Goal: Information Seeking & Learning: Learn about a topic

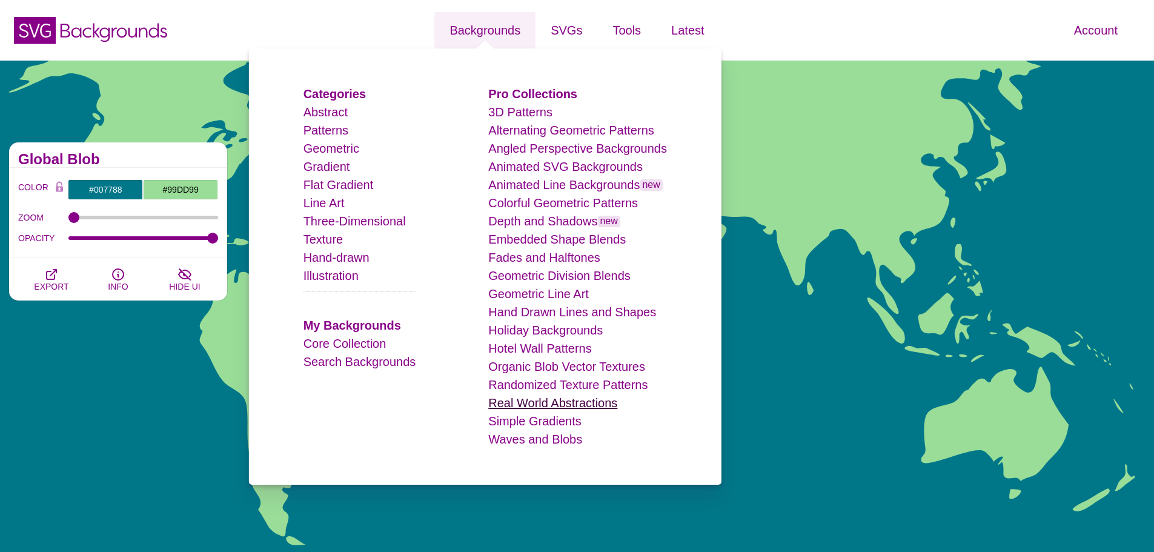
click at [597, 405] on link "Real World Abstractions" at bounding box center [552, 402] width 129 height 13
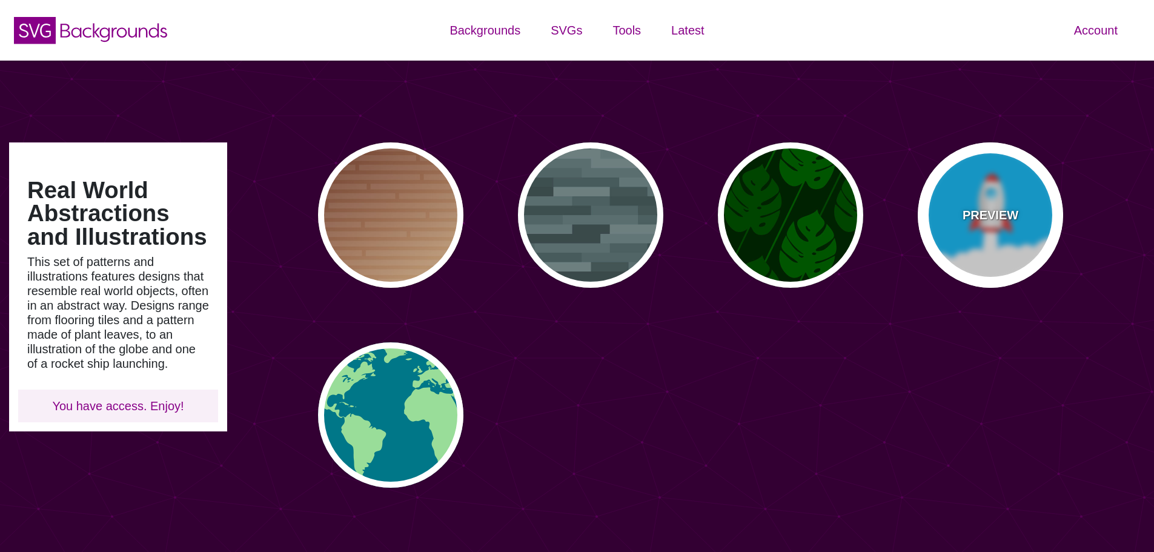
type input "#450057"
type input "#FFFFFF"
click at [952, 202] on div "PREVIEW" at bounding box center [990, 214] width 145 height 145
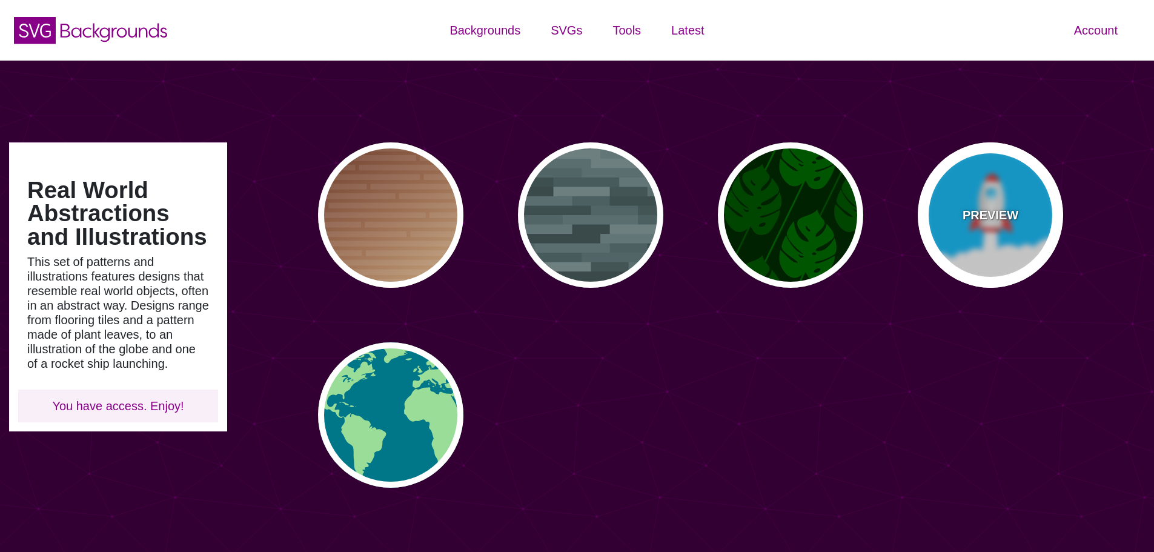
type input "#00BBFF"
type input "#DD3333"
type input "0"
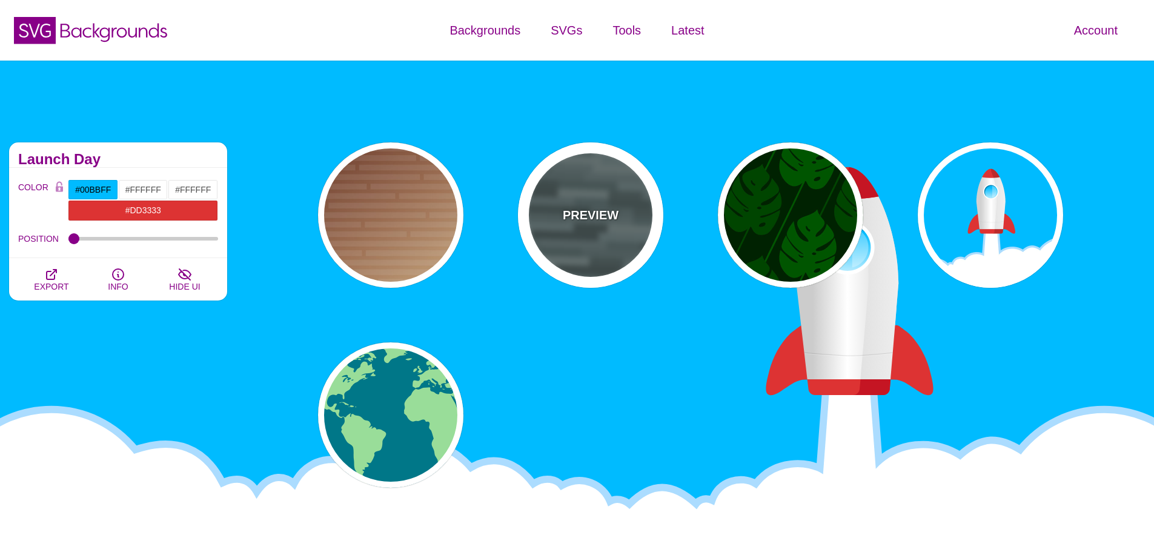
click at [623, 207] on div "PREVIEW" at bounding box center [590, 214] width 145 height 145
type input "#506566"
type input "0.5"
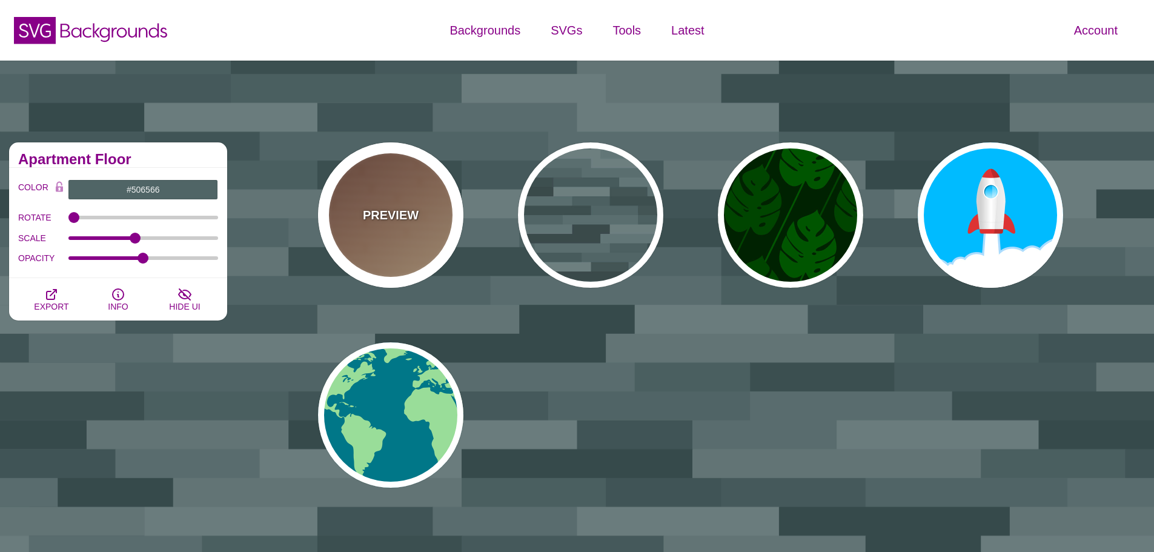
click at [437, 204] on div "PREVIEW" at bounding box center [390, 214] width 145 height 145
type input "#FFEEBB"
type input "#330000"
type input "#DDDDDD"
type input "1"
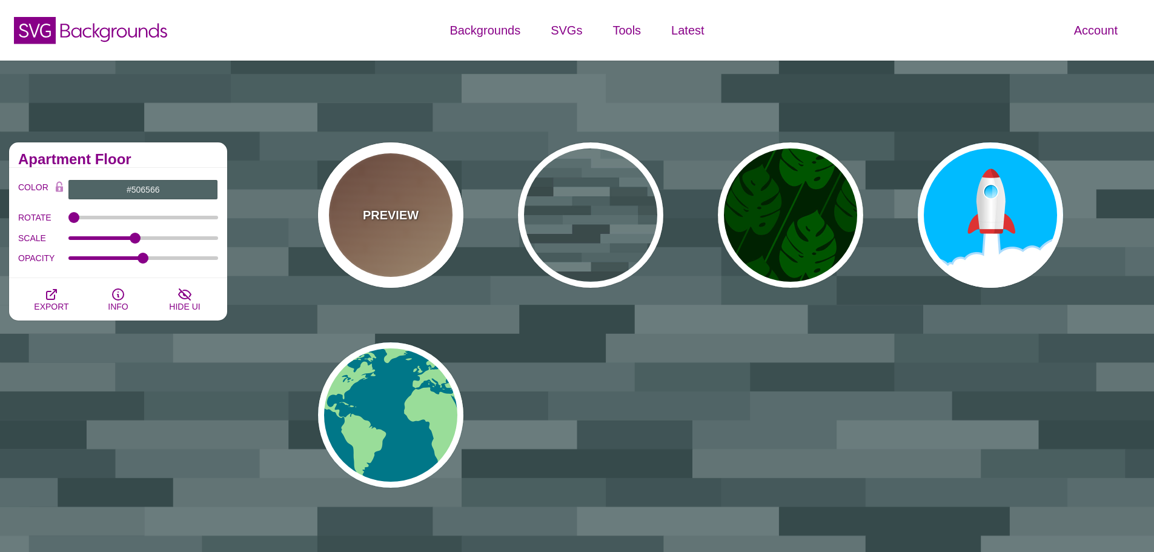
type input "30"
type input "0.1"
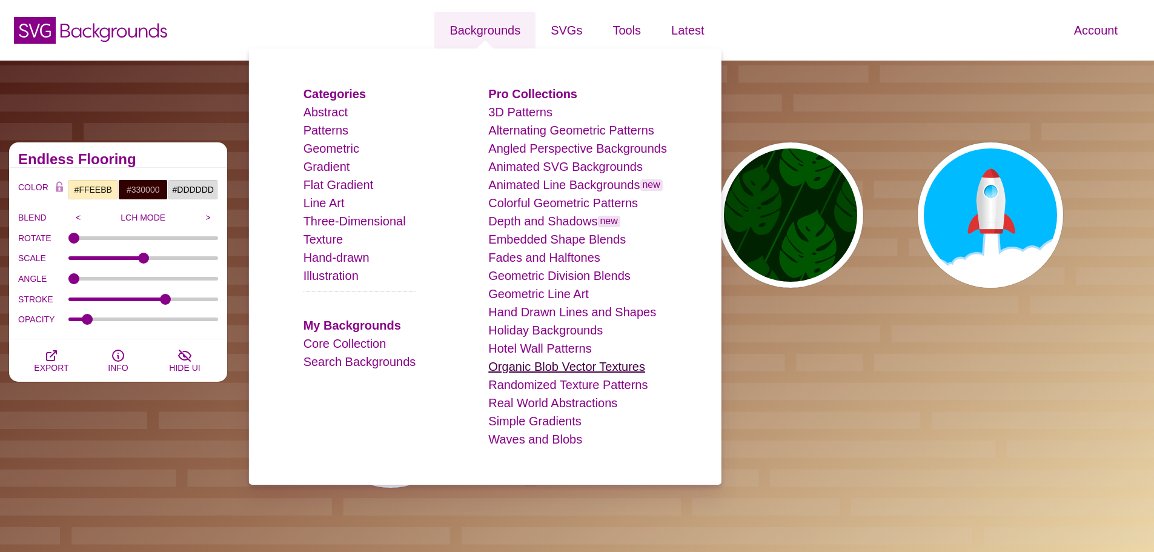
click at [546, 368] on link "Organic Blob Vector Textures" at bounding box center [566, 366] width 157 height 13
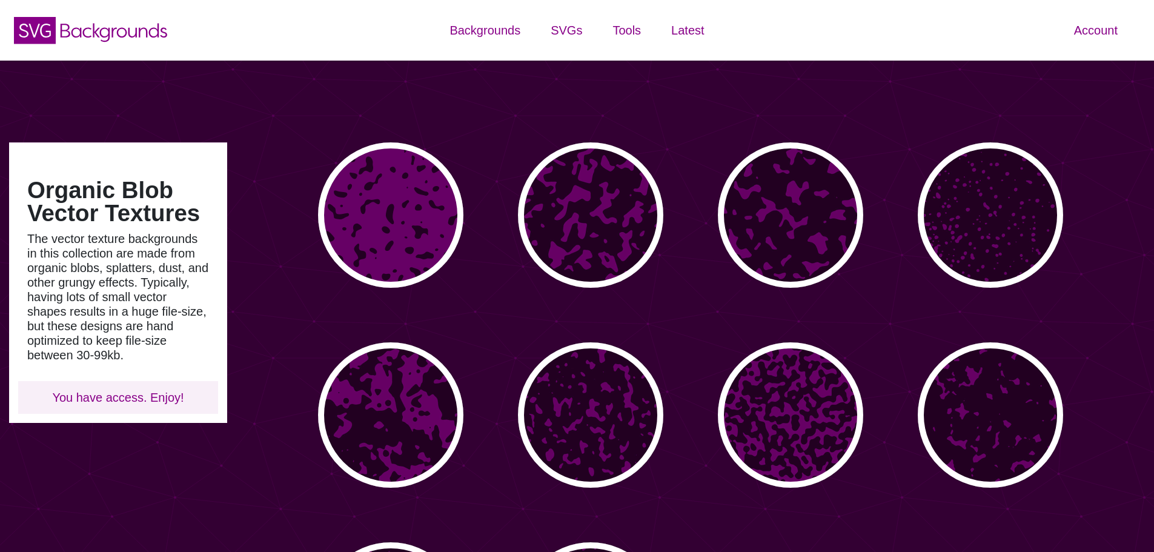
type input "#450057"
type input "#FFFFFF"
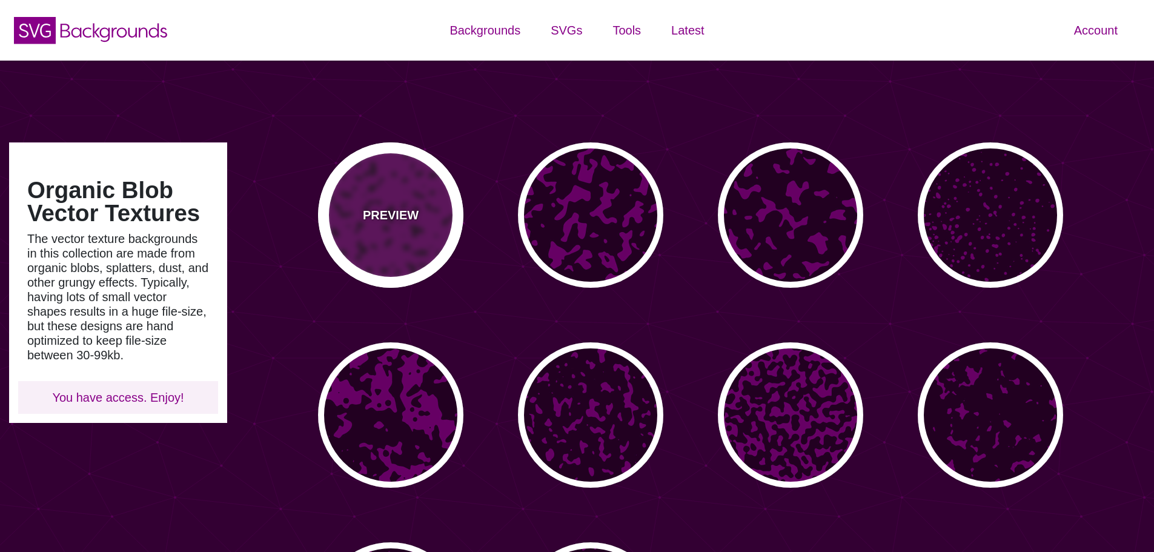
click at [423, 251] on div "PREVIEW" at bounding box center [390, 214] width 145 height 145
type input "#660066"
type input "#220022"
type input "0"
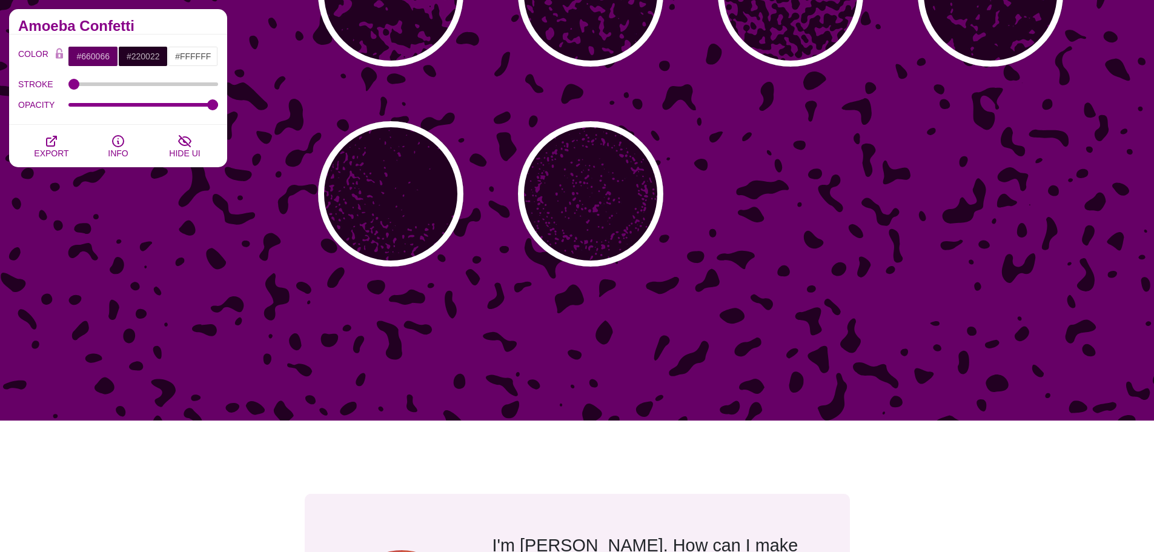
scroll to position [424, 0]
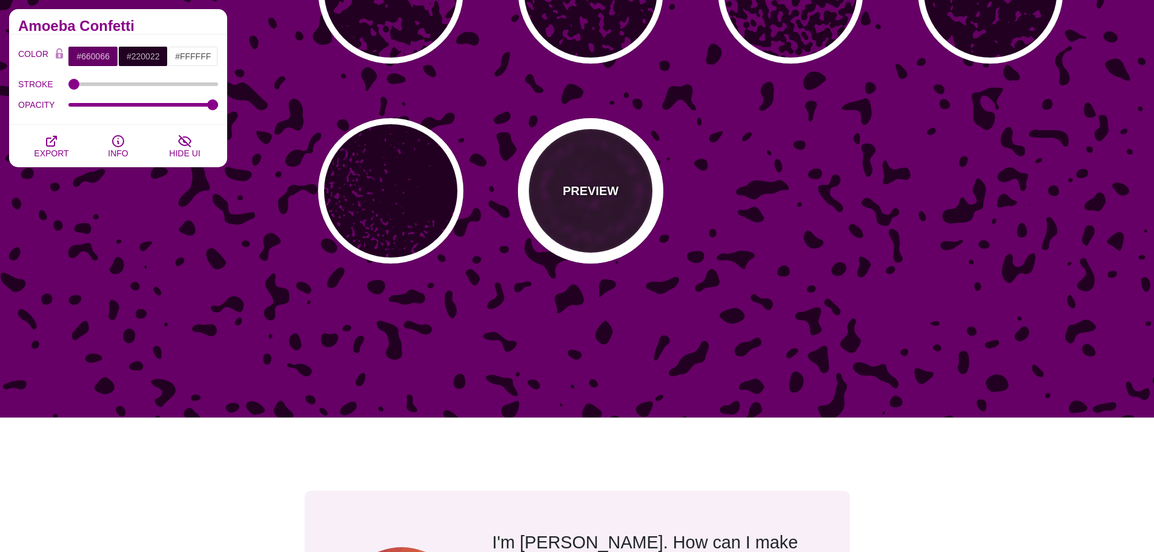
click at [590, 222] on div "PREVIEW" at bounding box center [590, 190] width 145 height 145
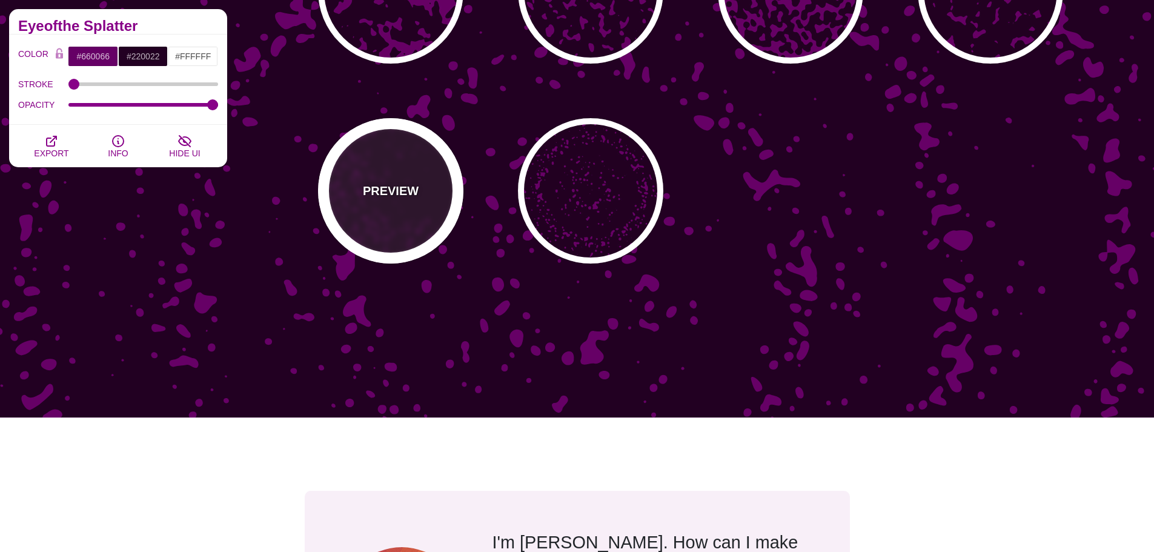
click at [435, 202] on div "PREVIEW" at bounding box center [390, 190] width 145 height 145
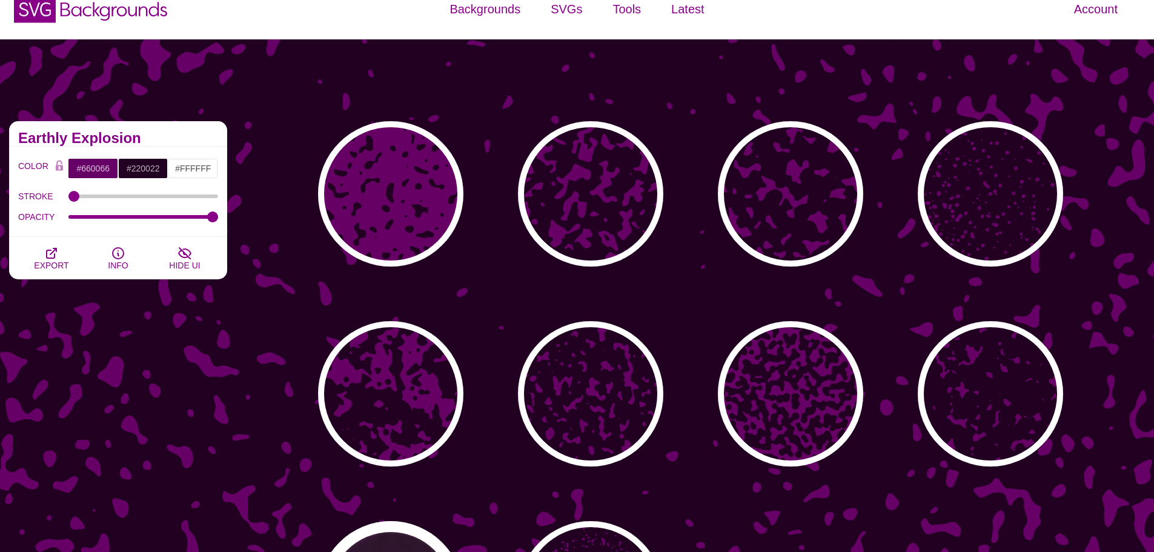
scroll to position [0, 0]
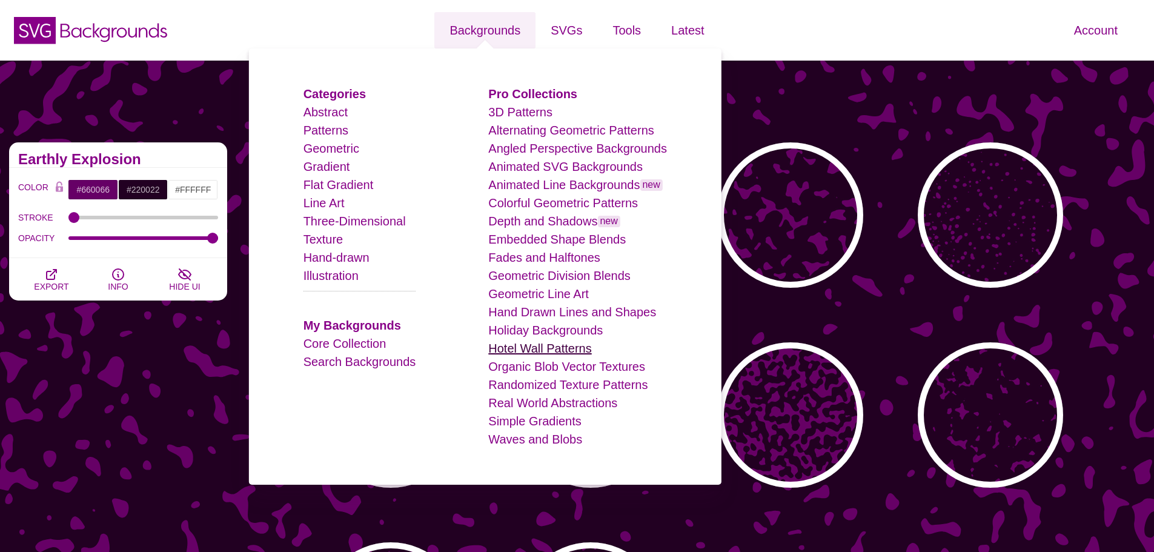
click at [564, 348] on link "Hotel Wall Patterns" at bounding box center [539, 348] width 103 height 13
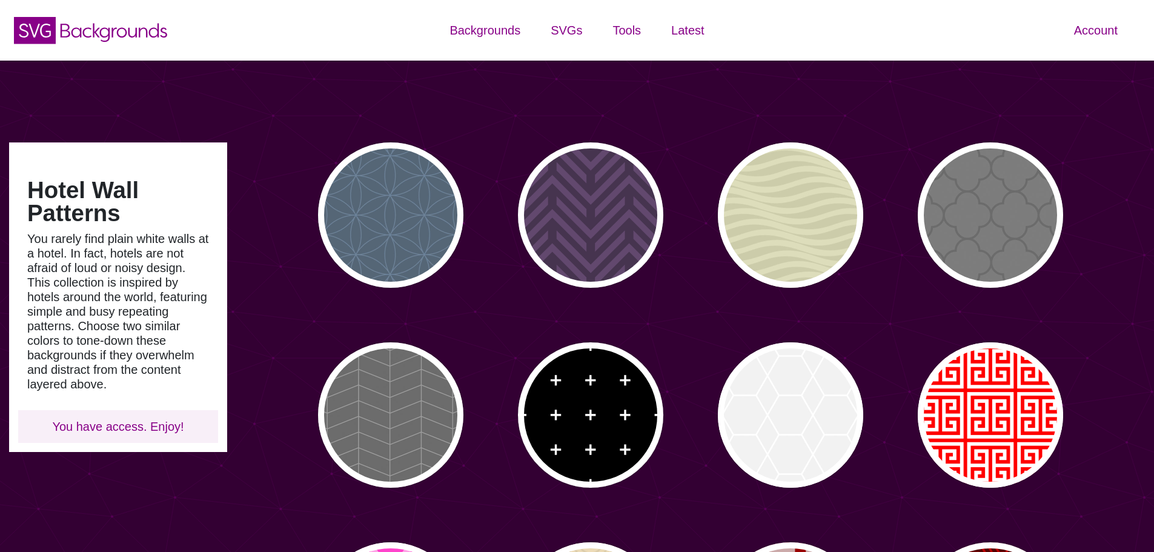
type input "#450057"
type input "#FFFFFF"
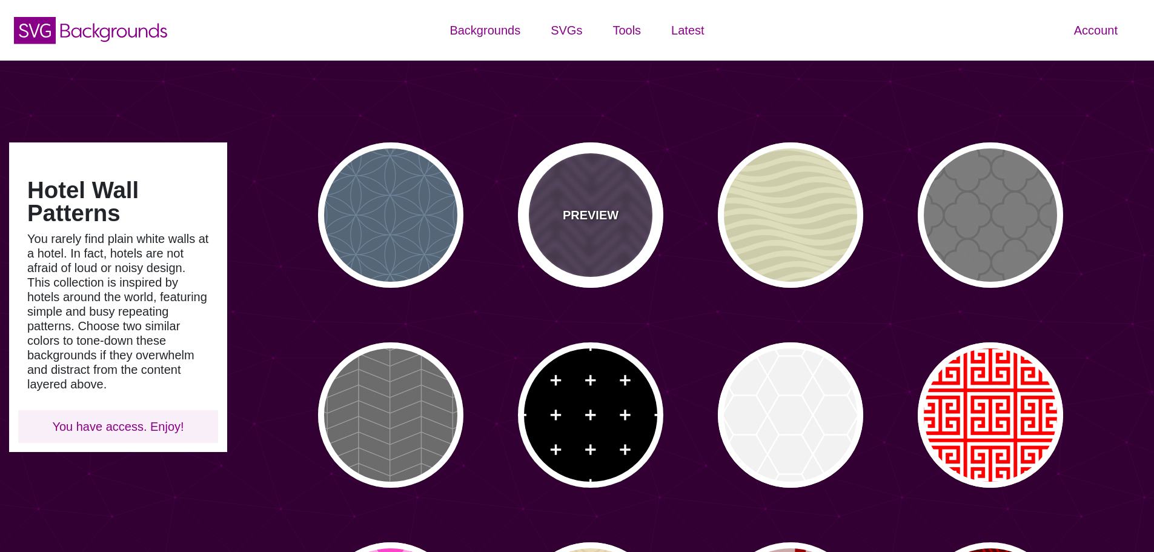
click at [589, 228] on div "PREVIEW" at bounding box center [590, 214] width 145 height 145
type input "#46344F"
type input "#62486E"
type input "#FF7300"
type input "0"
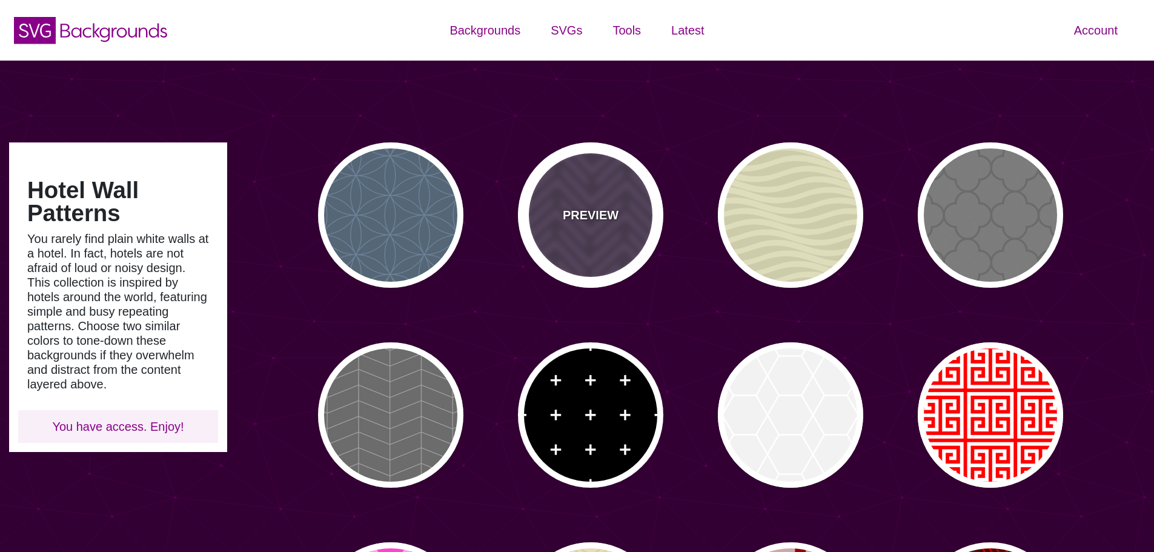
type input "0.2"
type input "0"
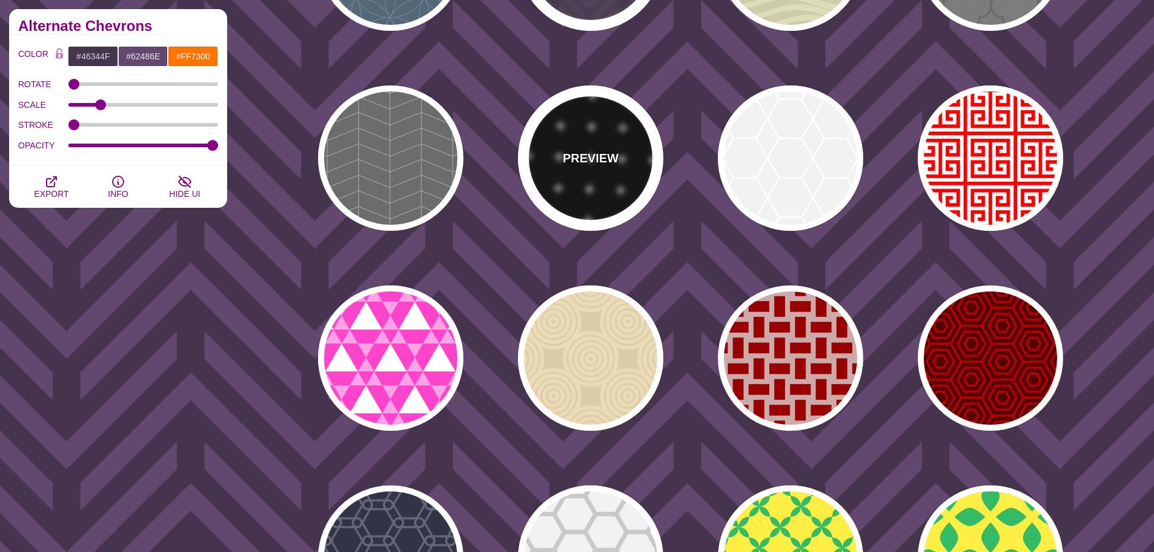
scroll to position [303, 0]
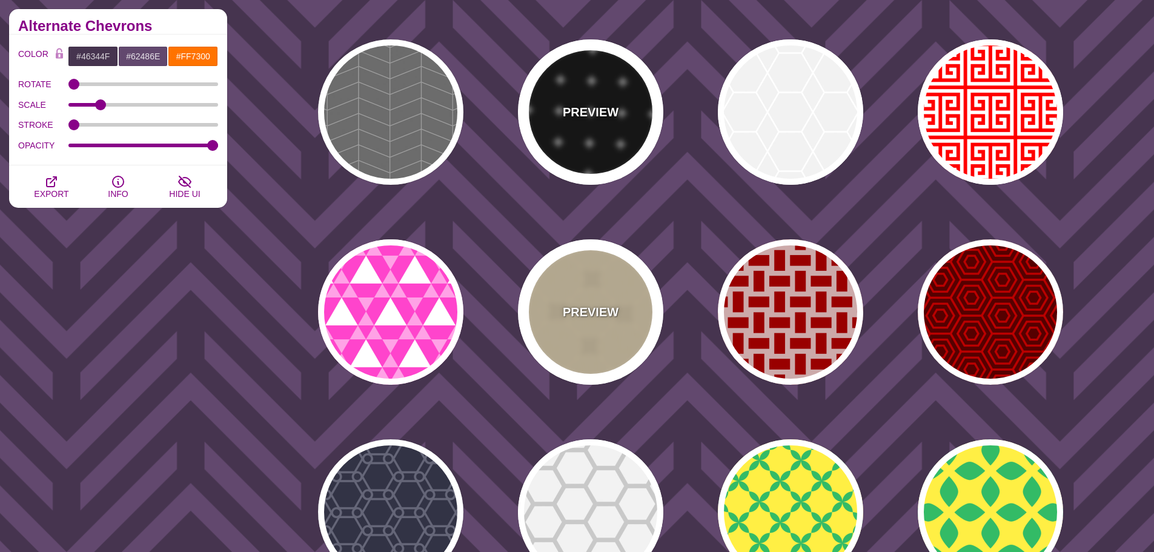
click at [611, 311] on p "PREVIEW" at bounding box center [591, 312] width 56 height 18
type input "#DDCCAA"
type input "#ECDAB6"
type input "0.5"
type input "25"
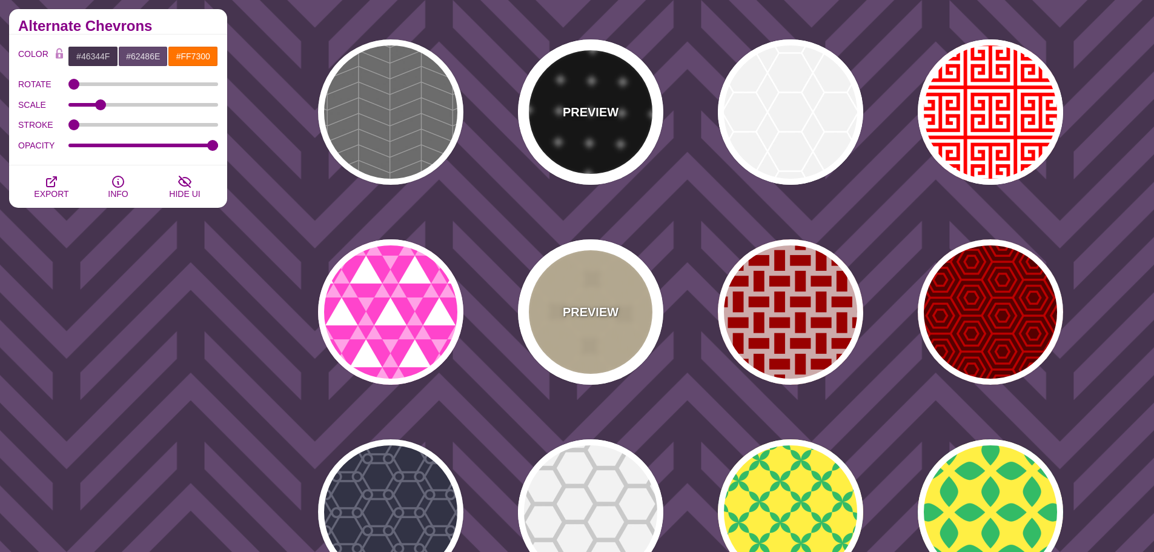
type input "0"
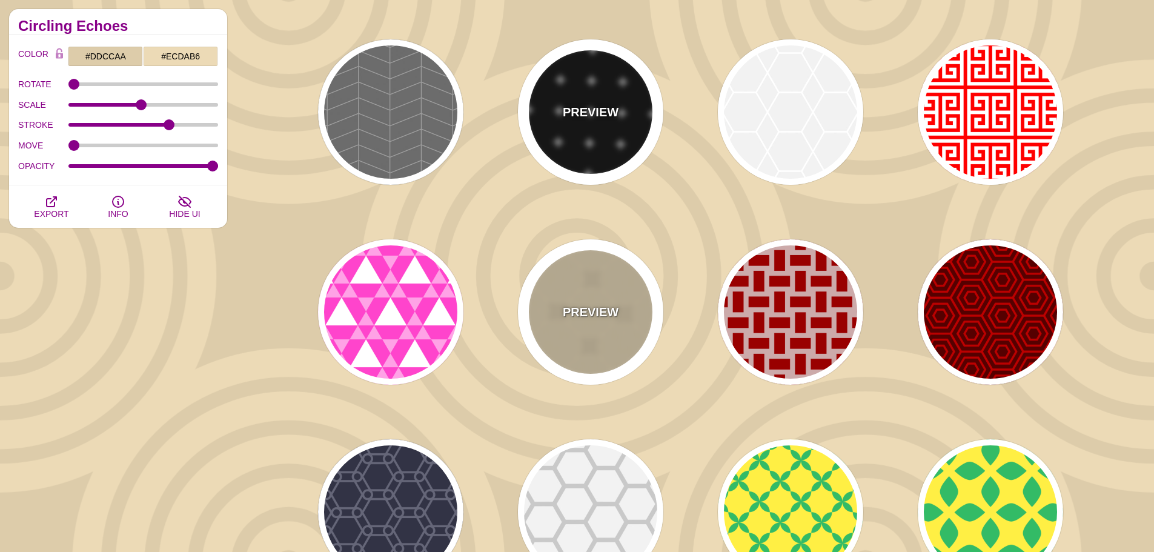
scroll to position [0, 0]
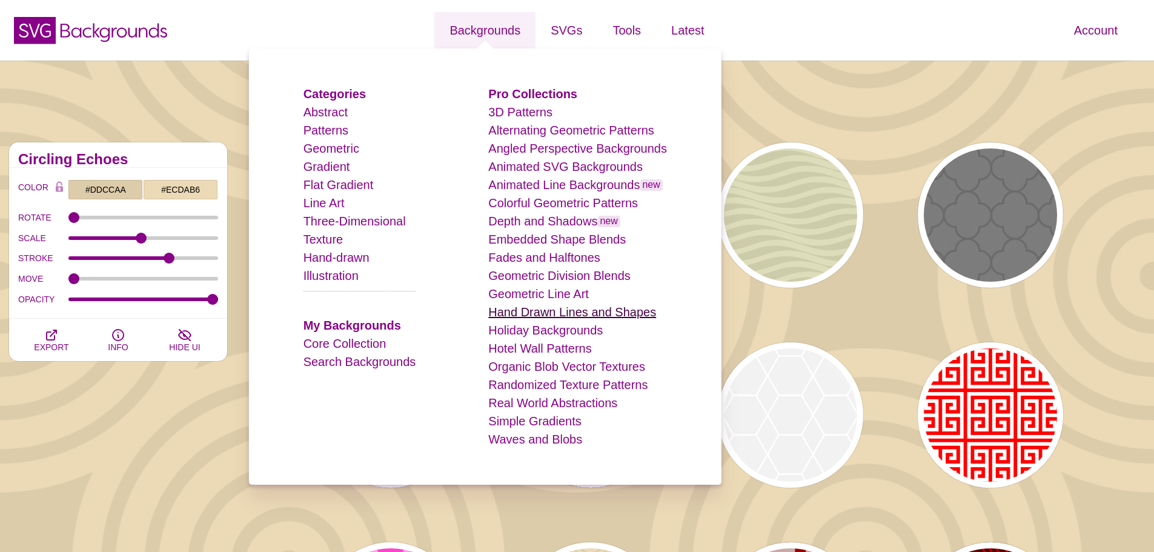
click at [547, 313] on link "Hand Drawn Lines and Shapes" at bounding box center [572, 311] width 168 height 13
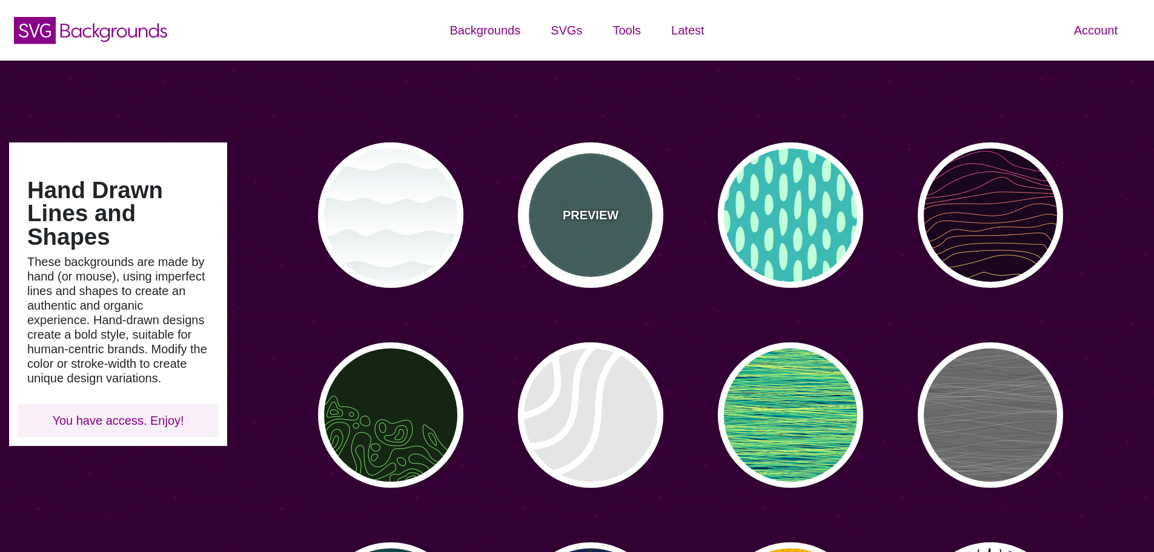
type input "#450057"
type input "#FFFFFF"
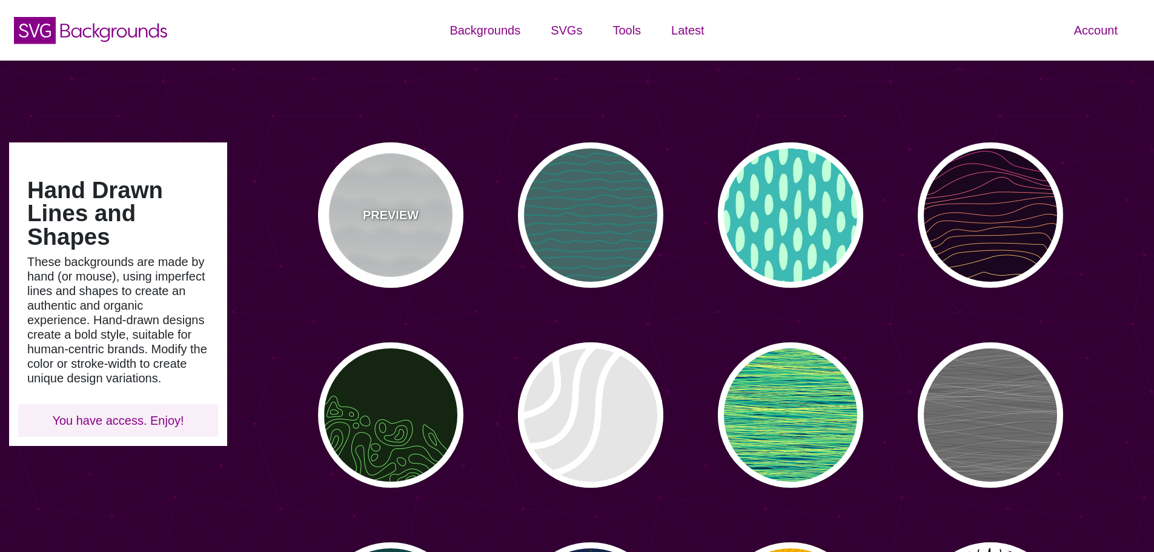
click at [435, 209] on div "PREVIEW" at bounding box center [390, 214] width 145 height 145
type input "#FFFFFF"
type input "#779999"
type input "#99BBBB"
type input "0"
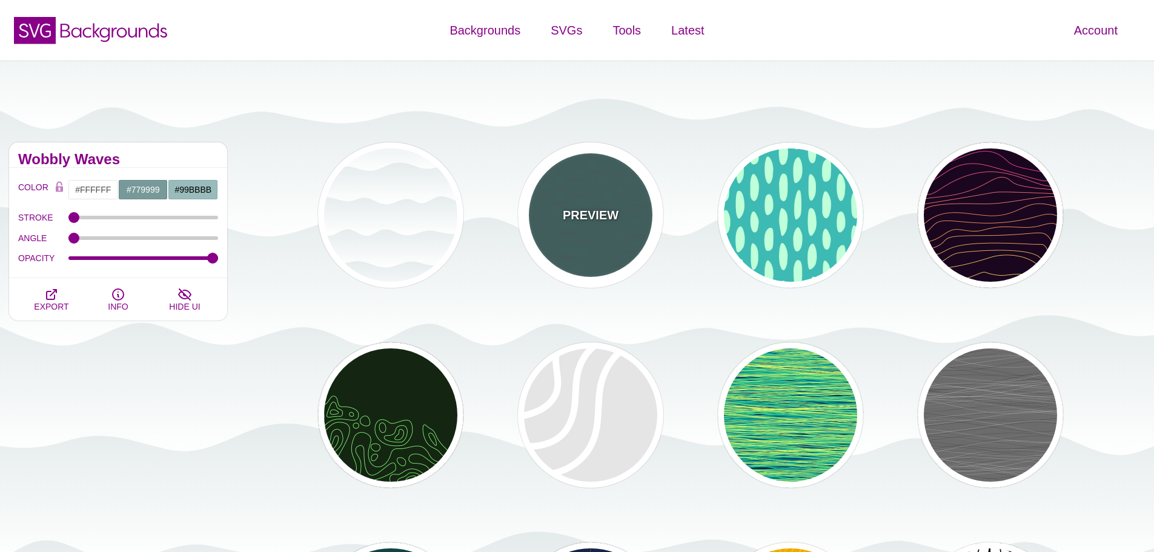
click at [578, 202] on div "PREVIEW" at bounding box center [590, 214] width 145 height 145
type input "#446666"
type input "#119988"
type input "5"
type input "0.1"
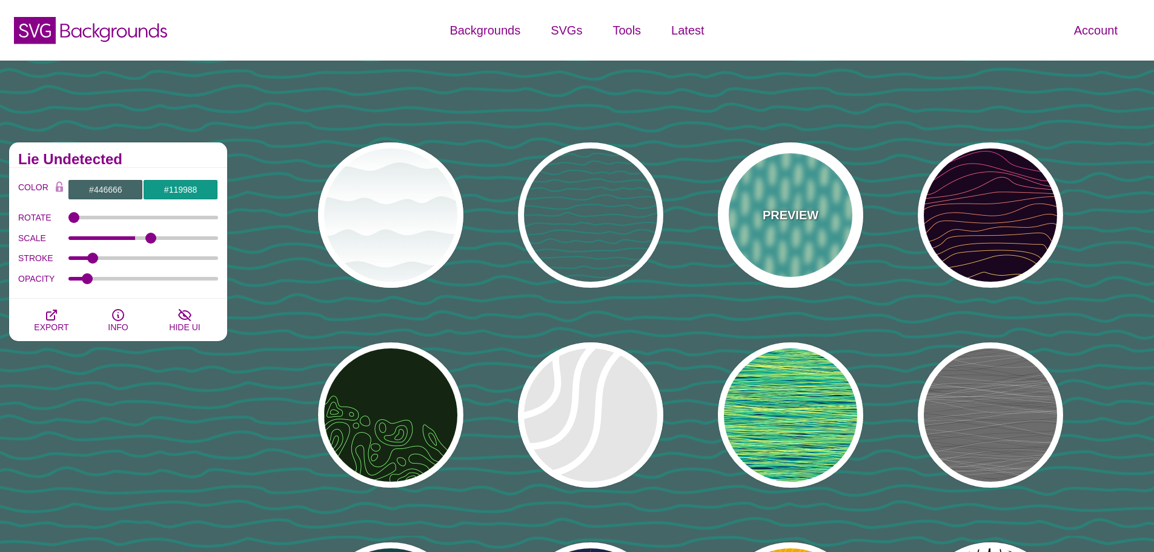
click at [751, 204] on div "PREVIEW" at bounding box center [790, 214] width 145 height 145
type input "#3DBAB4"
type input "#BFFFD9"
type input "#FFFFFF"
type input "0"
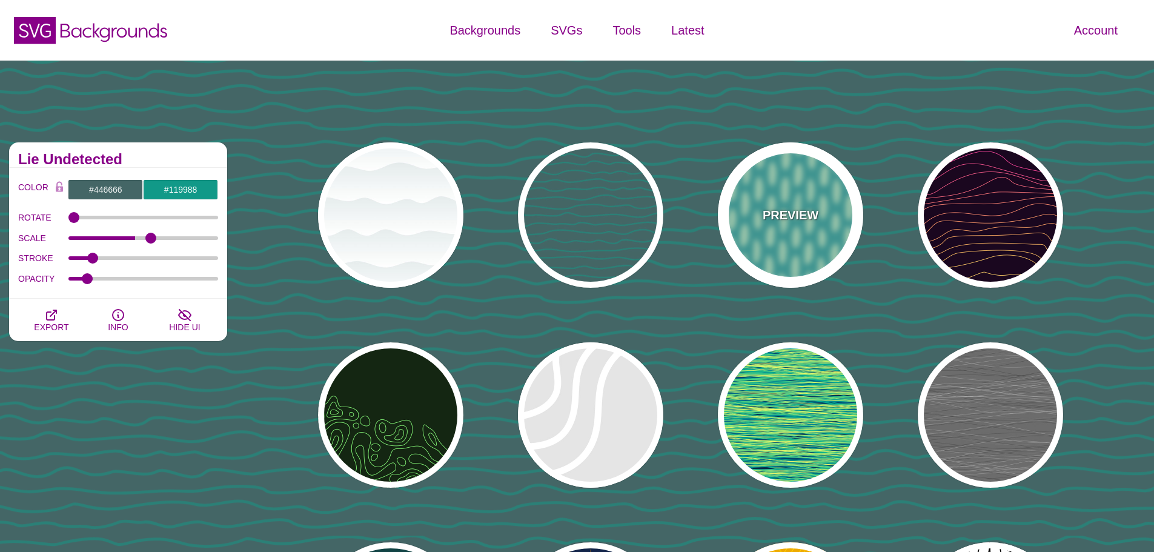
type input "1"
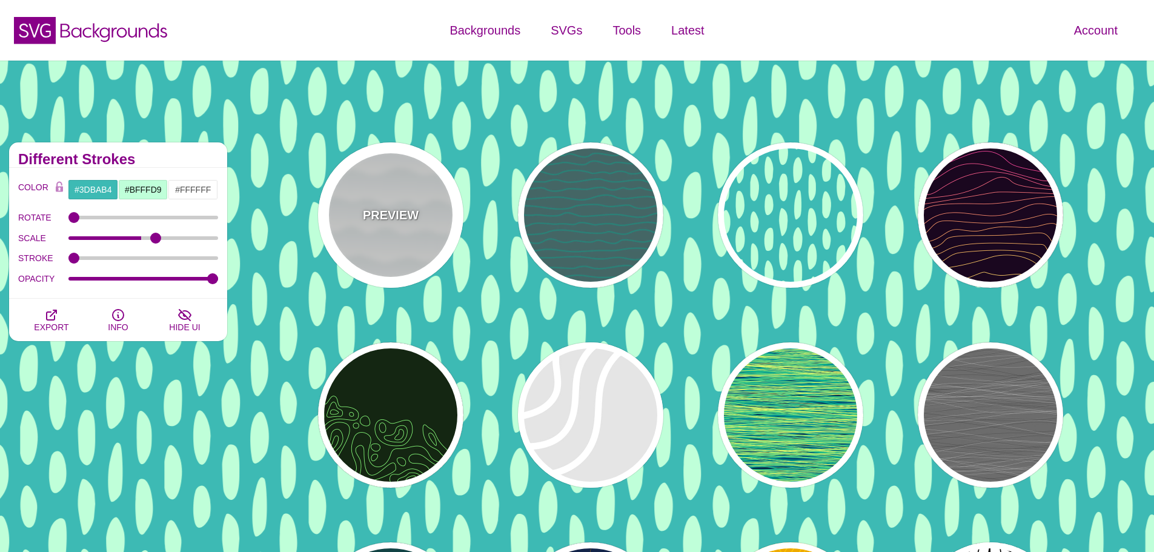
click at [417, 205] on div "PREVIEW" at bounding box center [390, 214] width 145 height 145
type input "#FFFFFF"
type input "#779999"
type input "#99BBBB"
type input "1"
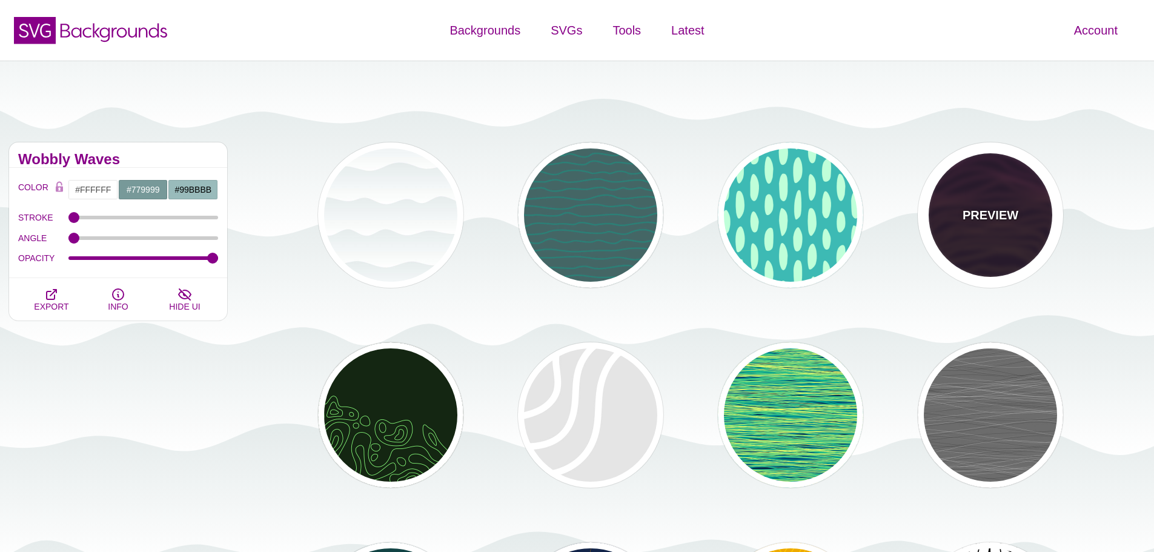
click at [977, 200] on div "PREVIEW" at bounding box center [990, 214] width 145 height 145
type input "#1A071F"
type input "#F5FF9C"
type input "#CA42FF"
type input "0"
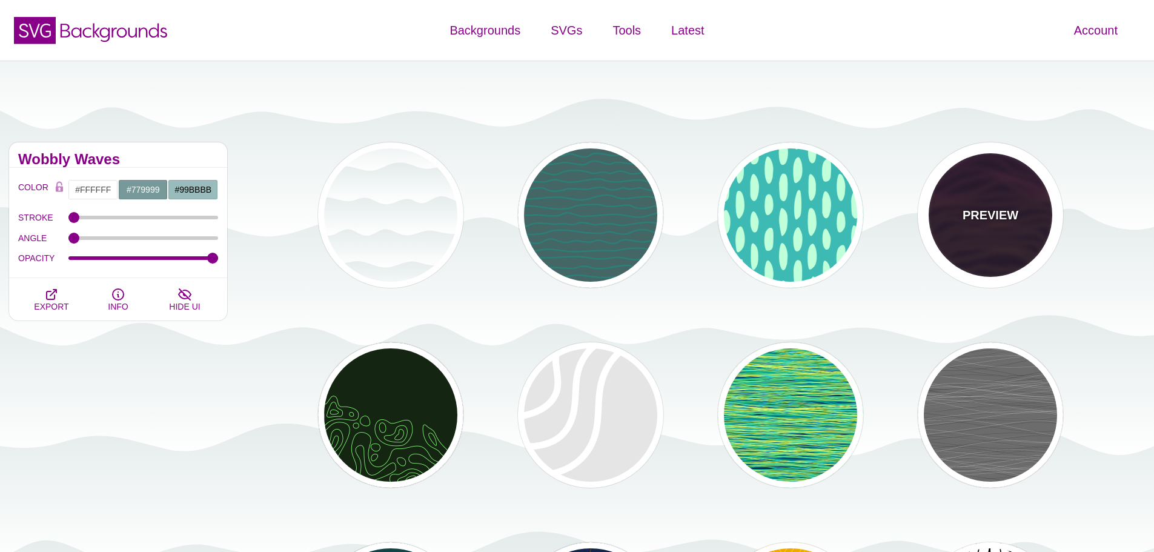
type input "4"
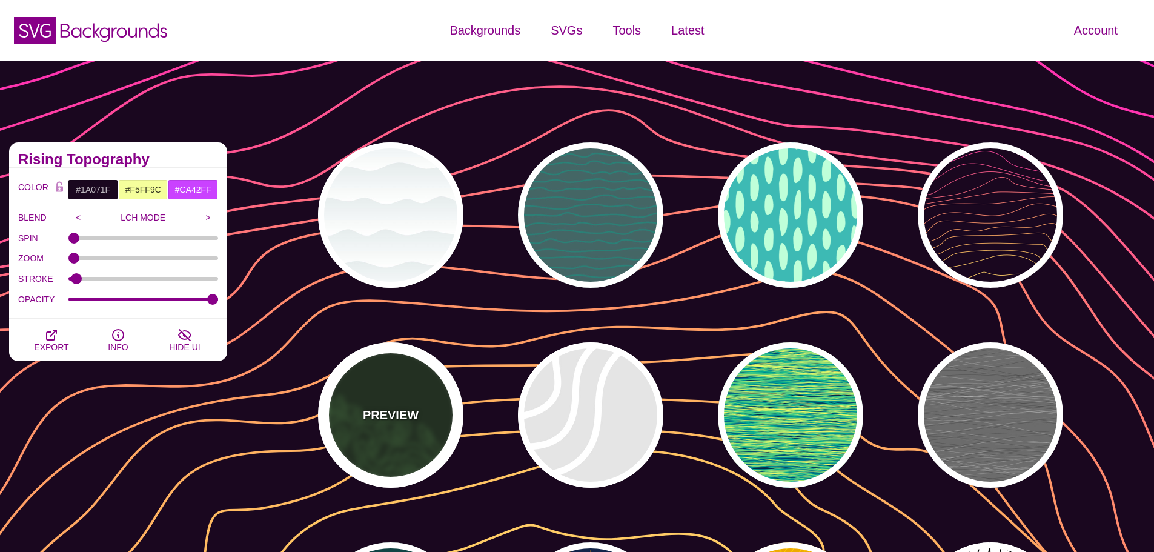
click at [431, 434] on div "PREVIEW" at bounding box center [390, 414] width 145 height 145
type input "#142612"
type input "#86FF79"
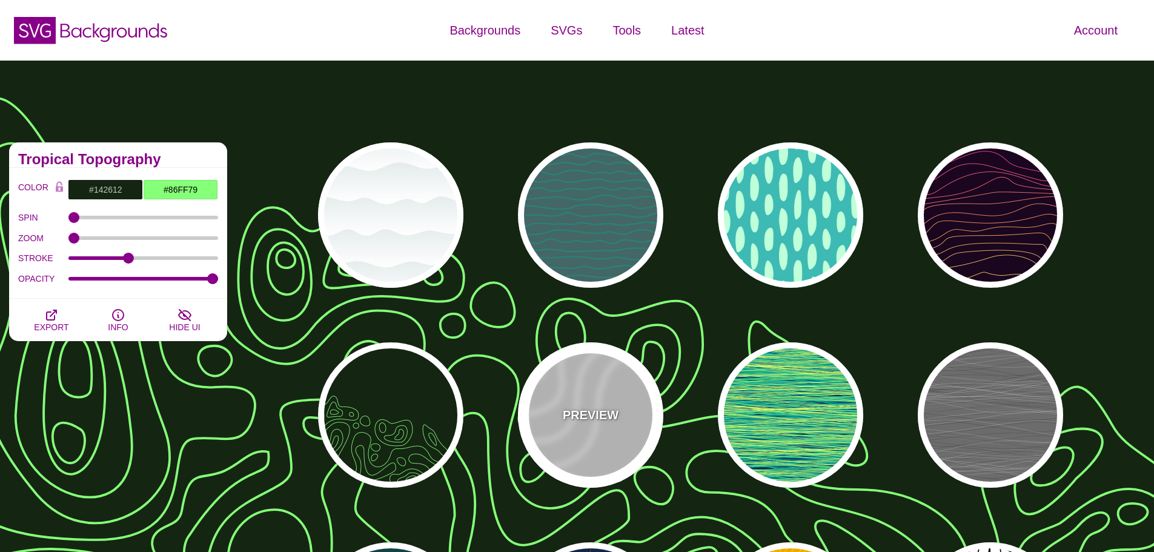
click at [592, 412] on p "PREVIEW" at bounding box center [591, 415] width 56 height 18
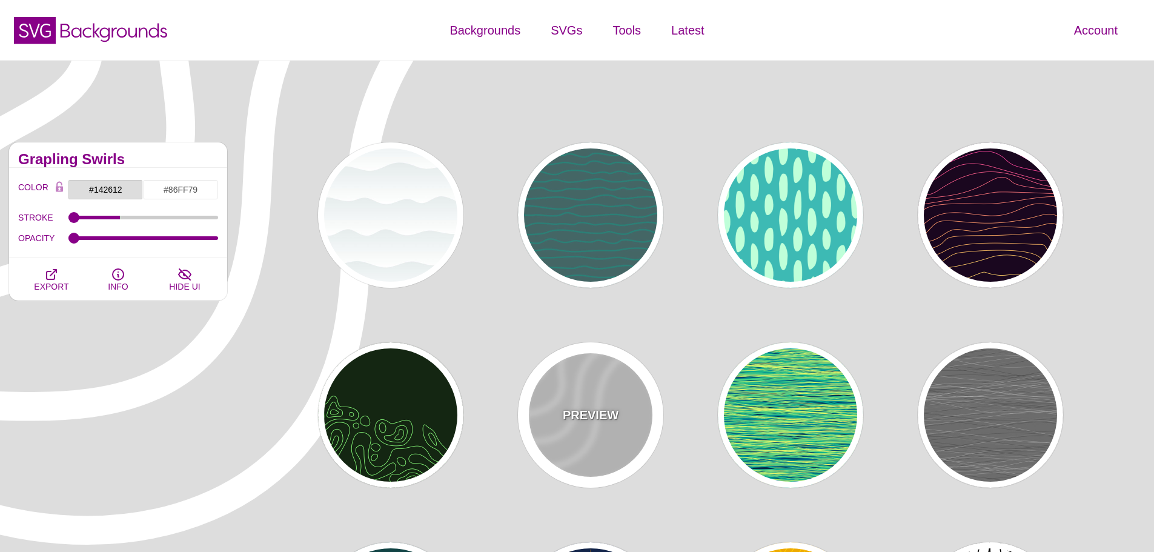
type input "#DDDDDD"
type input "#FFFFFF"
type input "35"
type input "1"
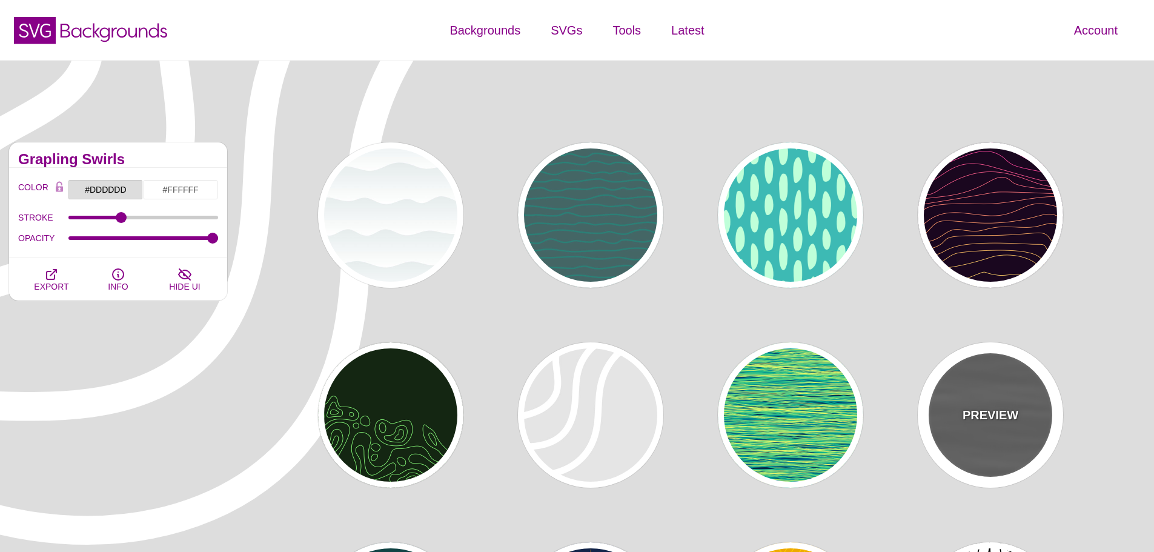
click at [956, 405] on div "PREVIEW" at bounding box center [990, 414] width 145 height 145
type input "#555555"
type input "#000000"
type input "#FFFFFF"
type input "0"
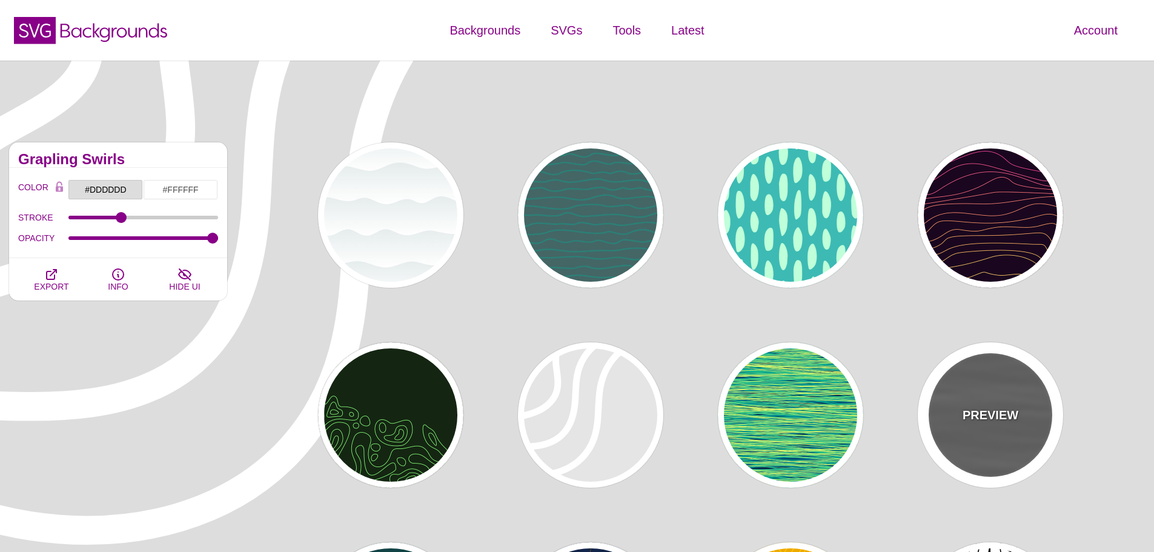
type input "0"
type input "1"
type input "0.5"
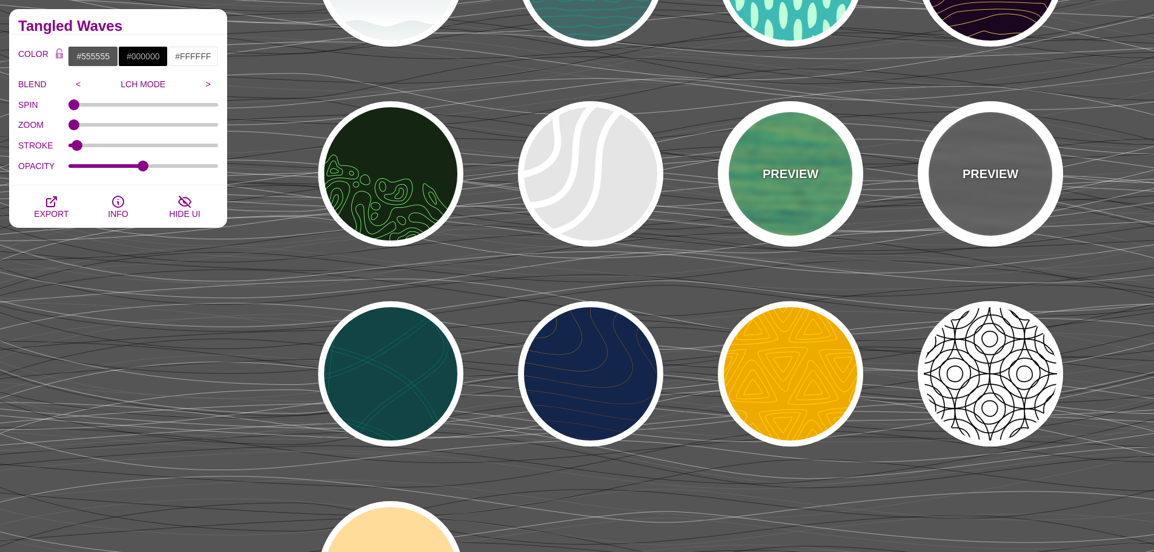
scroll to position [242, 0]
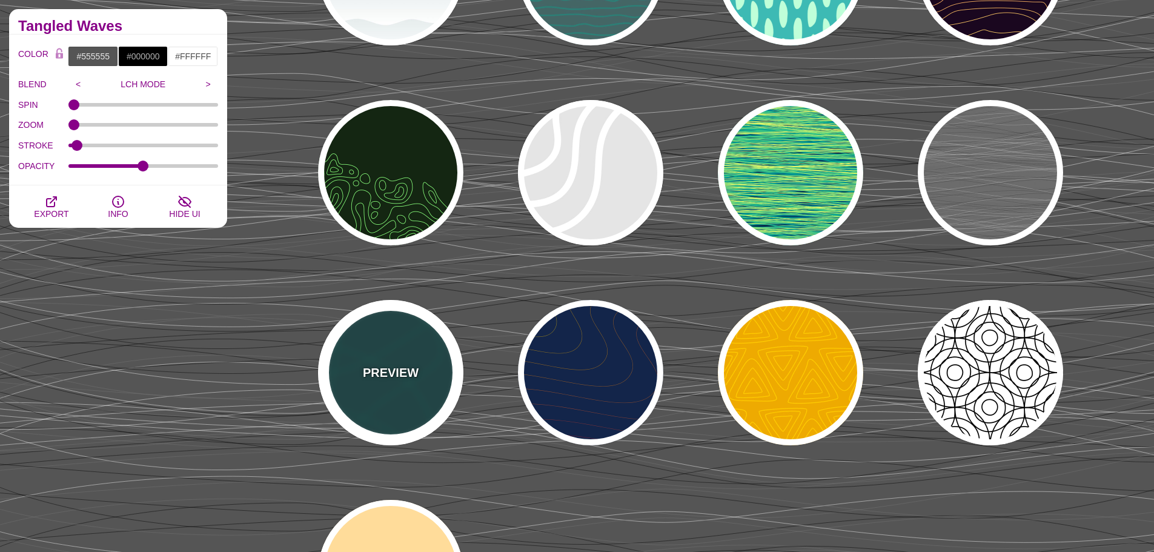
click at [403, 374] on p "PREVIEW" at bounding box center [391, 372] width 56 height 18
type input "#114444"
type input "#117766"
type input "2"
type input "0.5"
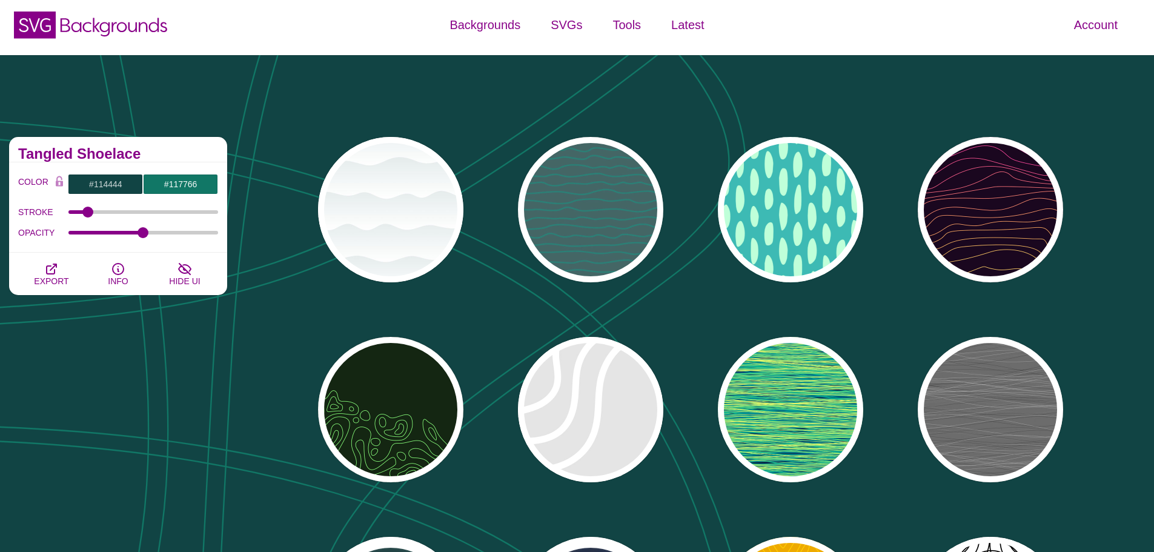
scroll to position [0, 0]
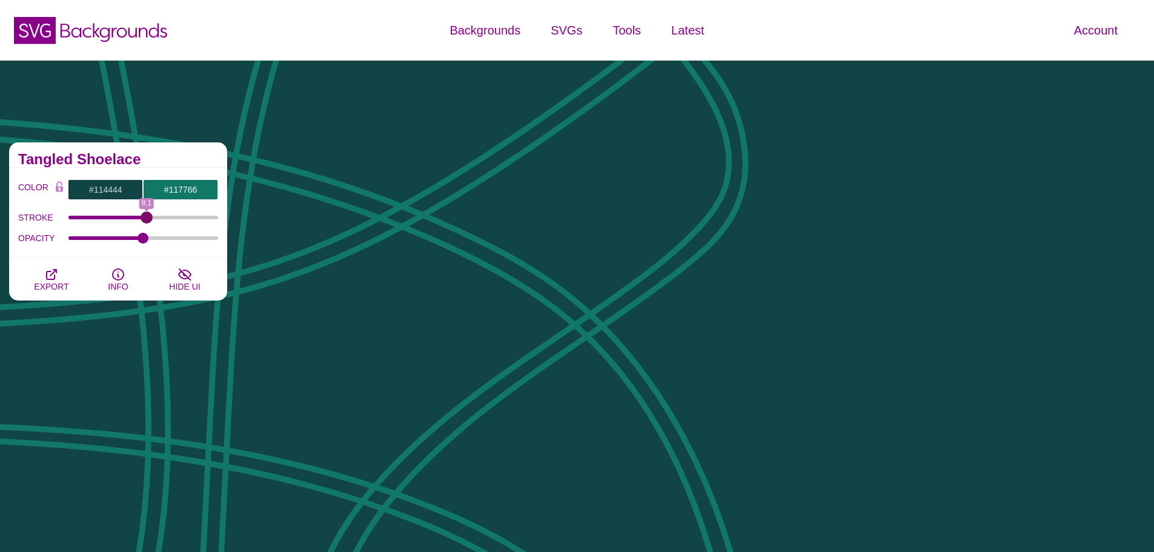
drag, startPoint x: 91, startPoint y: 215, endPoint x: 174, endPoint y: 218, distance: 83.6
type input "8.1"
click at [146, 220] on input "STROKE" at bounding box center [143, 217] width 150 height 5
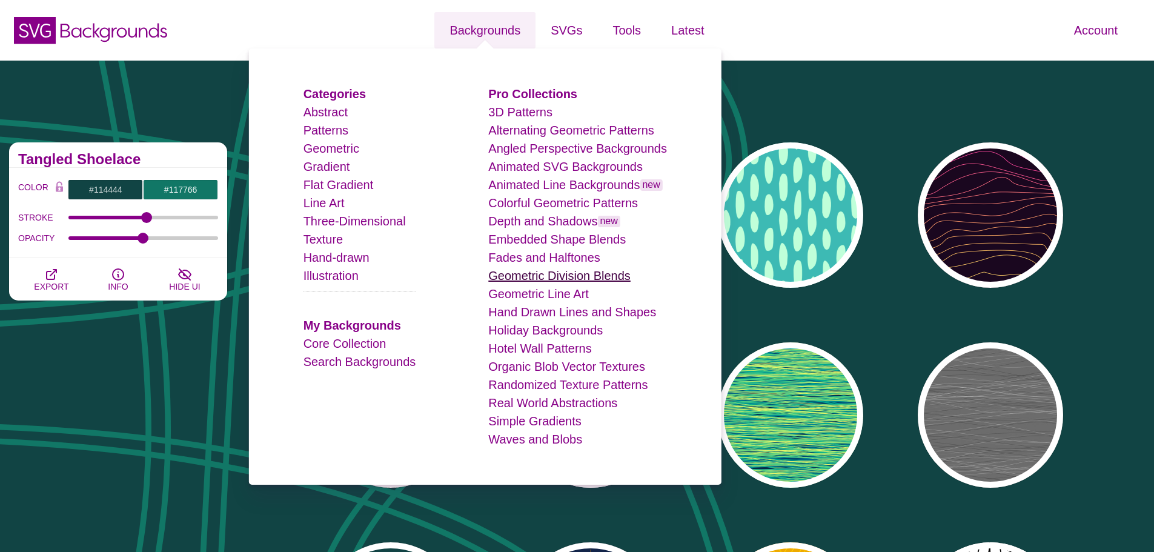
click at [536, 272] on link "Geometric Division Blends" at bounding box center [559, 275] width 142 height 13
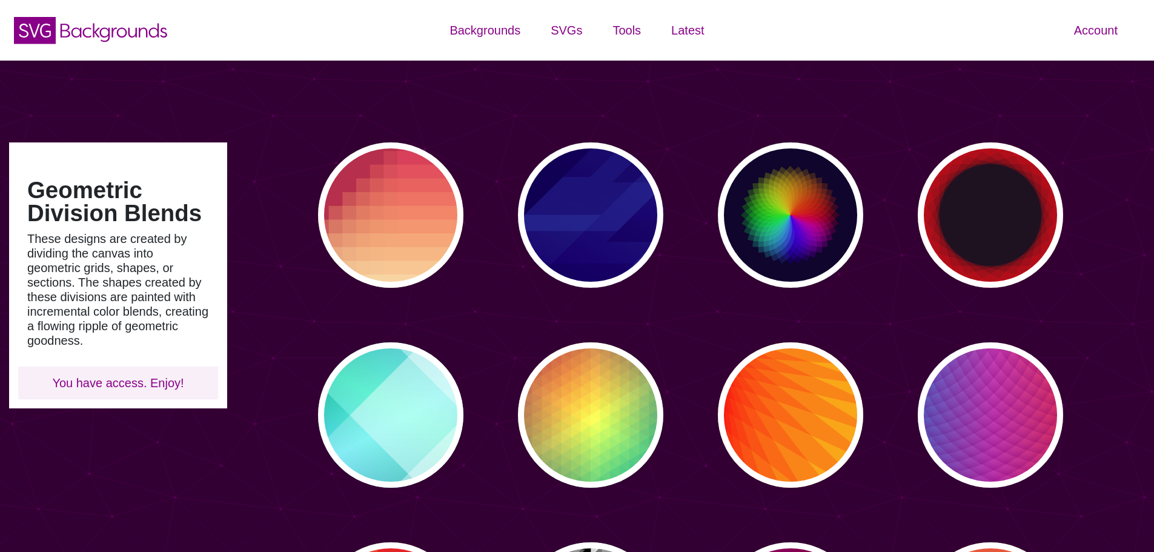
type input "#450057"
type input "#FFFFFF"
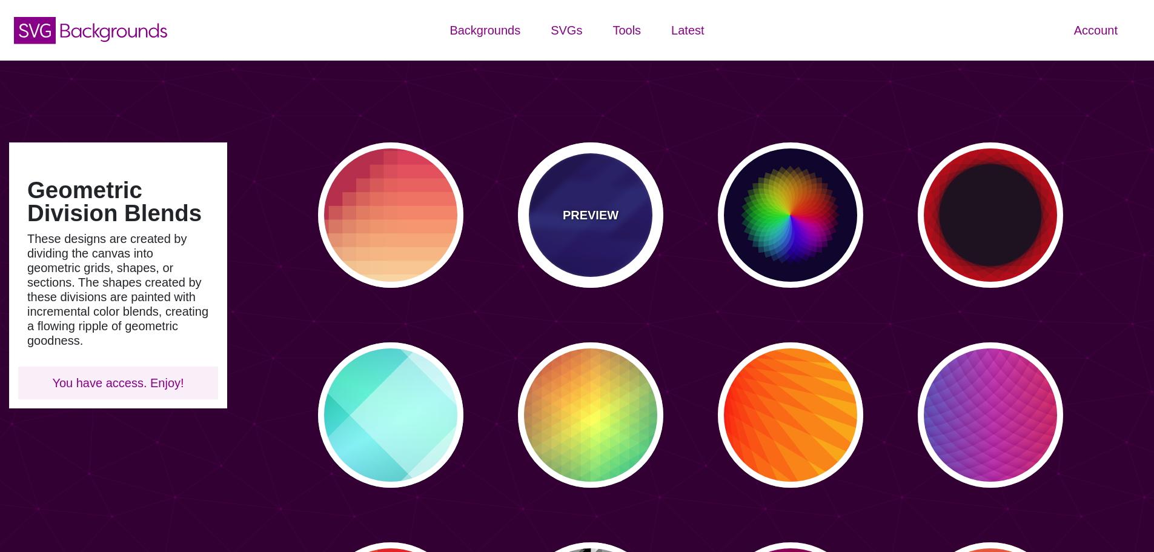
click at [568, 234] on div "PREVIEW" at bounding box center [590, 214] width 145 height 145
type input "#000044"
type input "#3388FF"
type input "#001188"
type input "0"
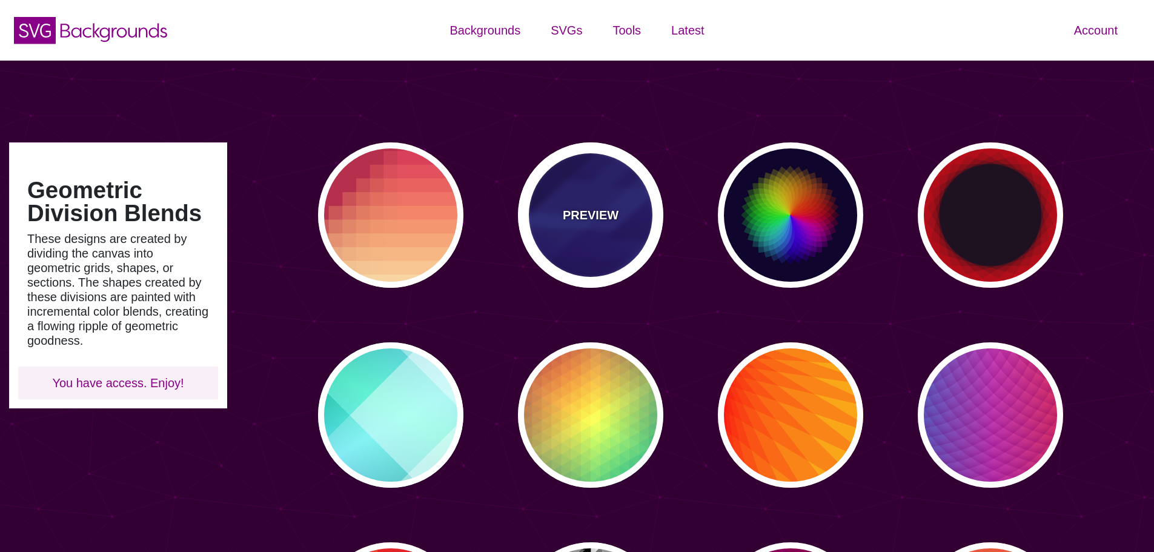
type input "0"
type input "0.3"
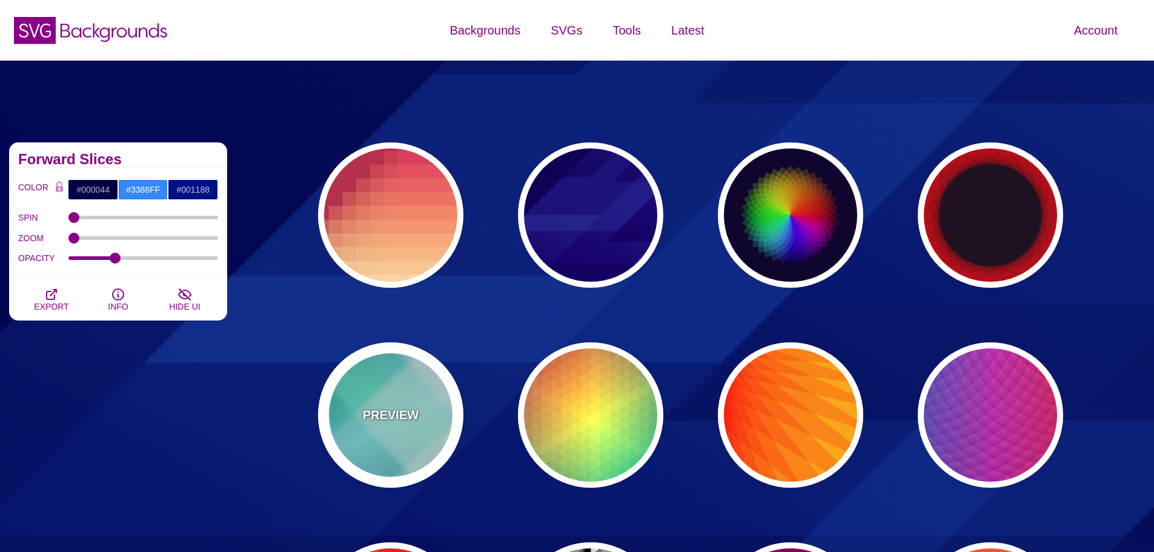
click at [420, 406] on div "PREVIEW" at bounding box center [390, 414] width 145 height 145
type input "#FFFFFF"
type input "#008066"
type input "#99FFFF"
type input "#0099FF"
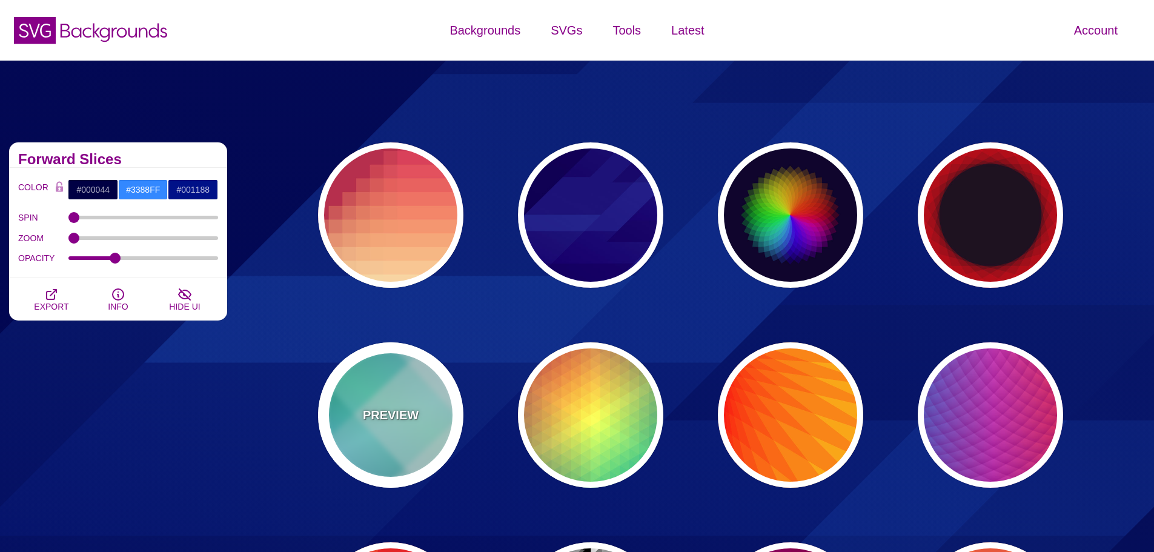
type input "#00FFCC"
type input "0.4"
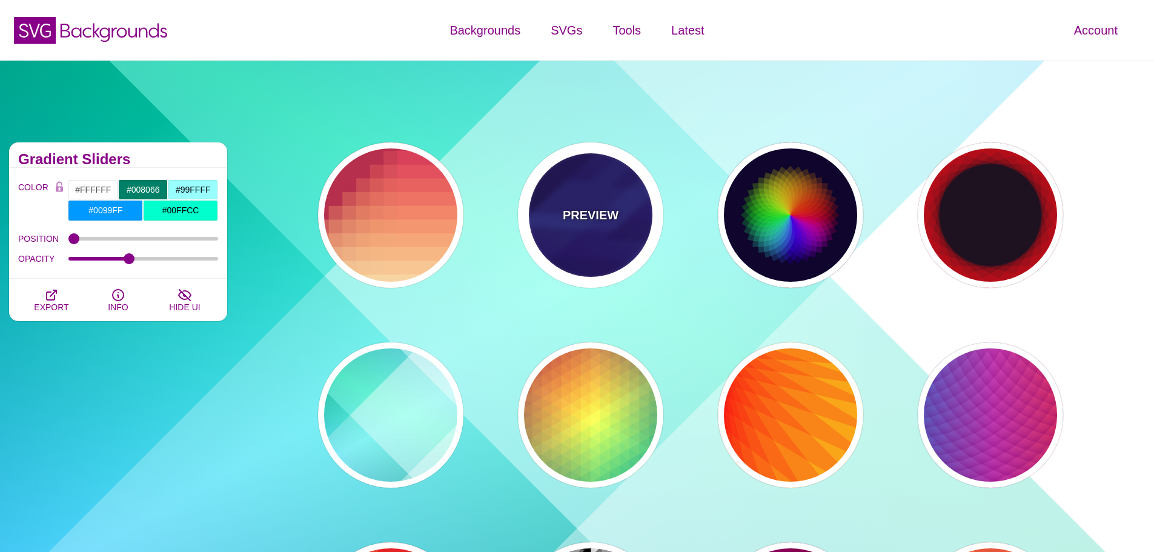
click at [599, 234] on div "PREVIEW" at bounding box center [590, 214] width 145 height 145
type input "#000044"
type input "#3388FF"
type input "#001188"
type input "0"
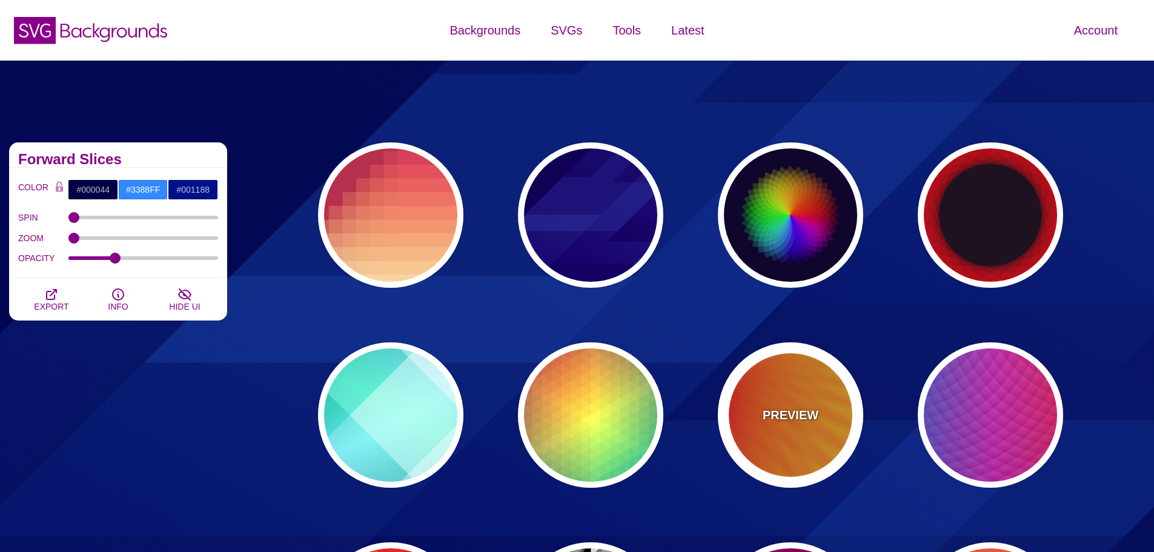
click at [789, 403] on div "PREVIEW" at bounding box center [790, 414] width 145 height 145
type input "#FFFF00"
type input "#FF0000"
type input "100"
type input "0.2"
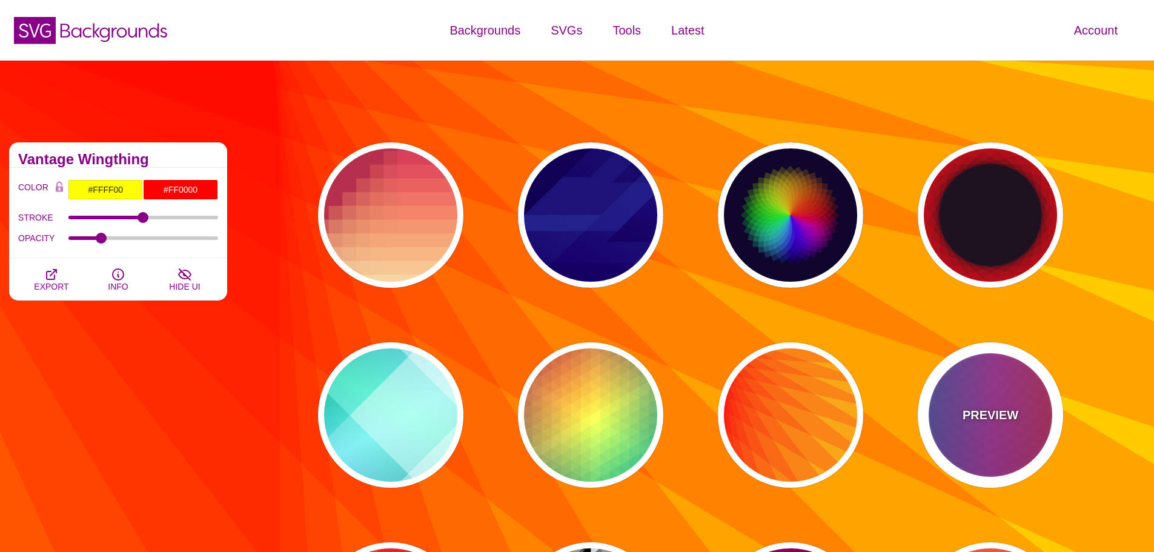
click at [967, 402] on div "PREVIEW" at bounding box center [990, 414] width 145 height 145
type input "#FF3333"
type input "#1884D6"
type input "#690067"
type input "0"
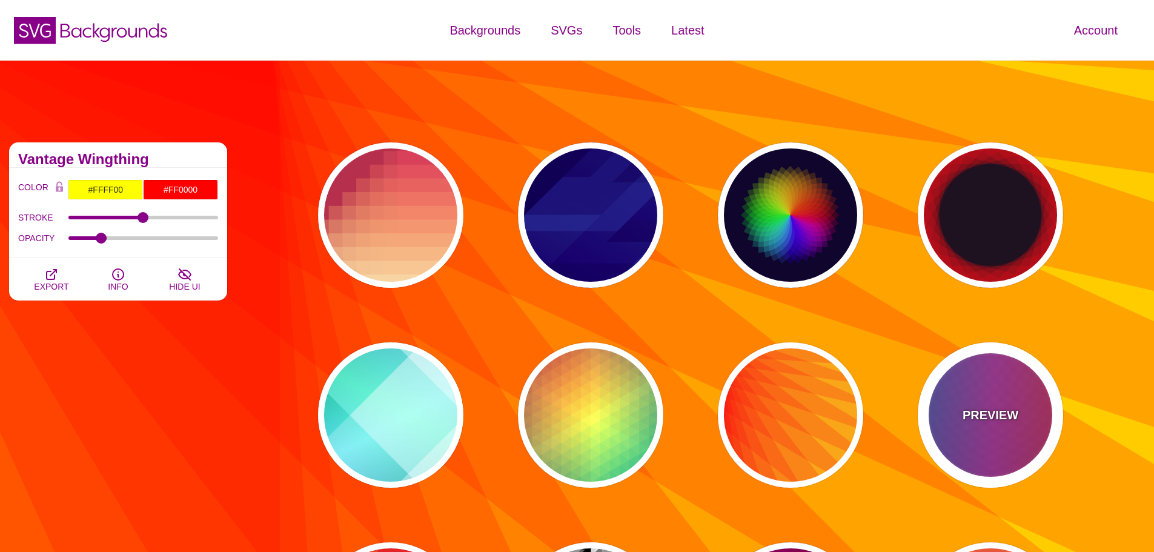
type input "1"
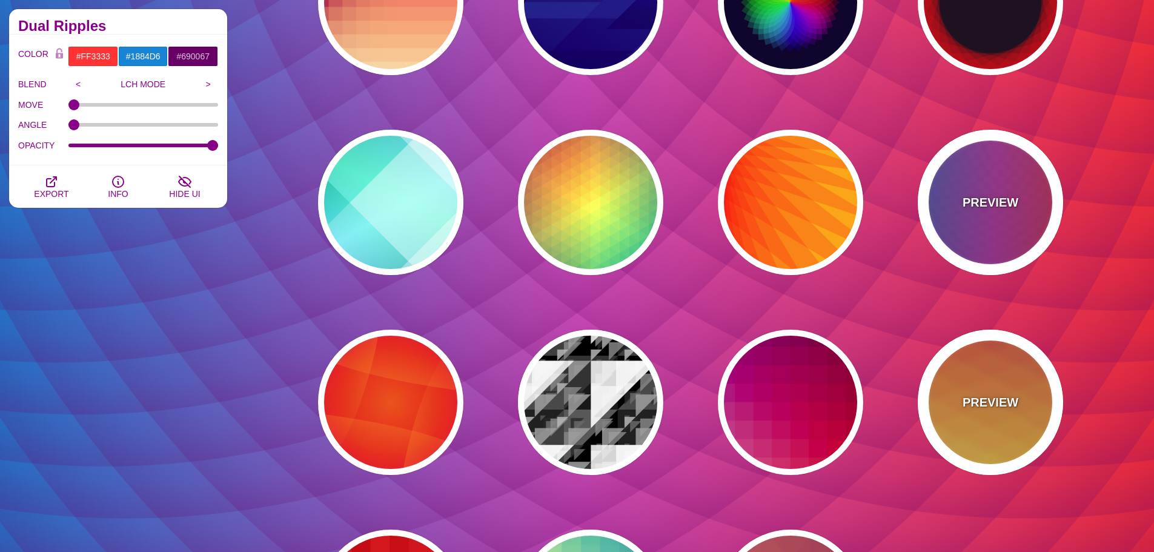
scroll to position [242, 0]
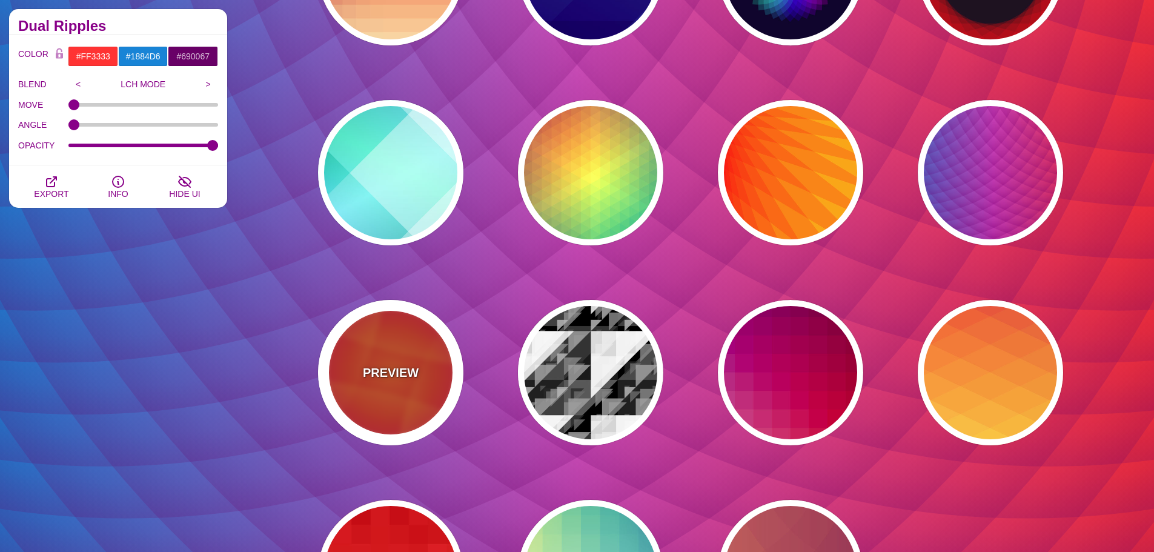
click at [378, 369] on p "PREVIEW" at bounding box center [391, 372] width 56 height 18
type input "#DD0000"
type input "#FFAA17"
type input "#EE1188"
type input "50"
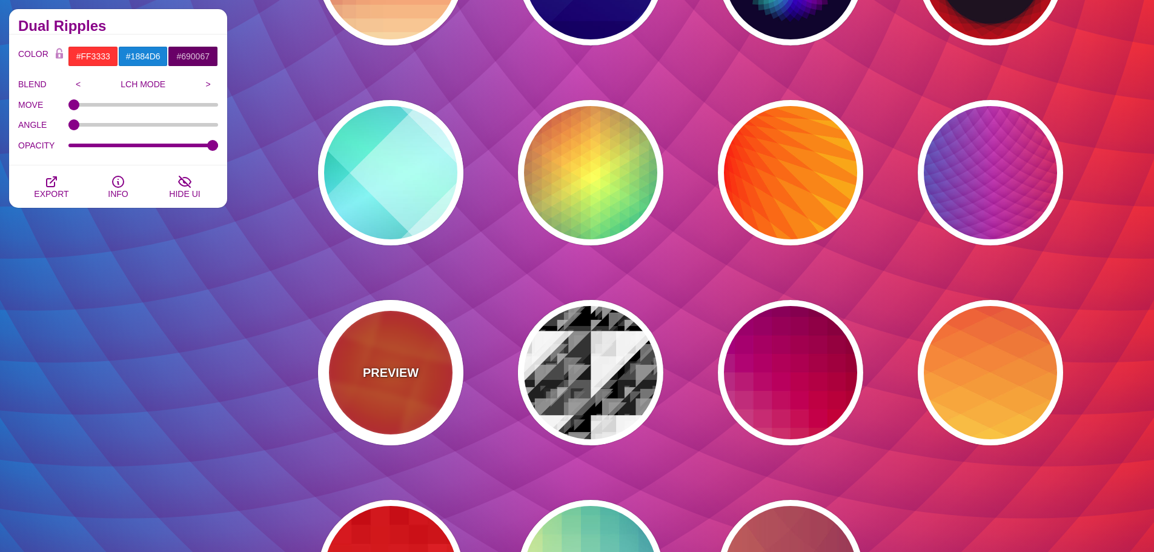
type input "50"
type input "0.5"
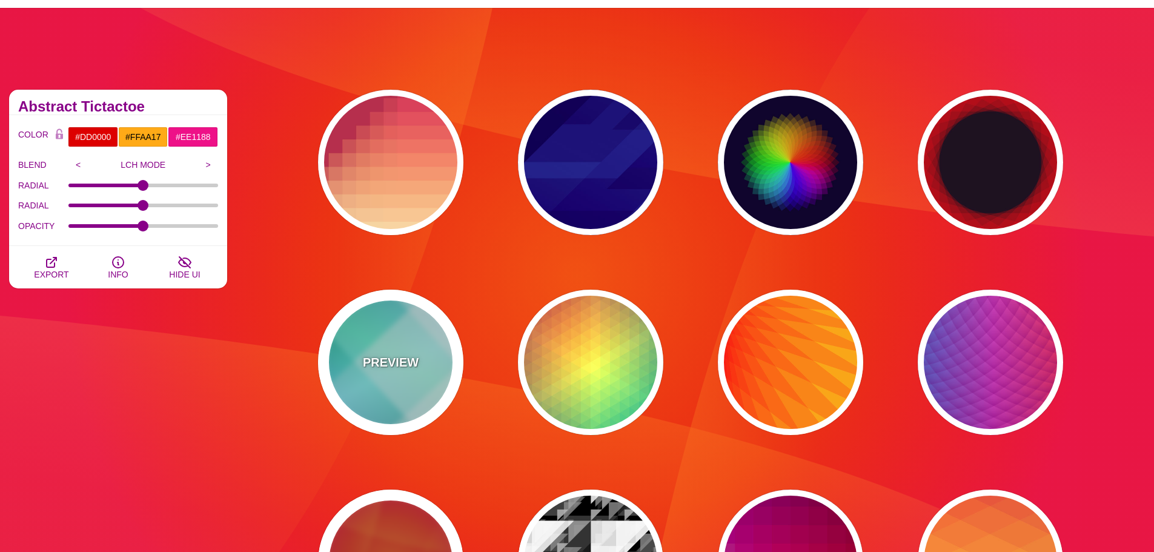
scroll to position [0, 0]
